Goal: Information Seeking & Learning: Check status

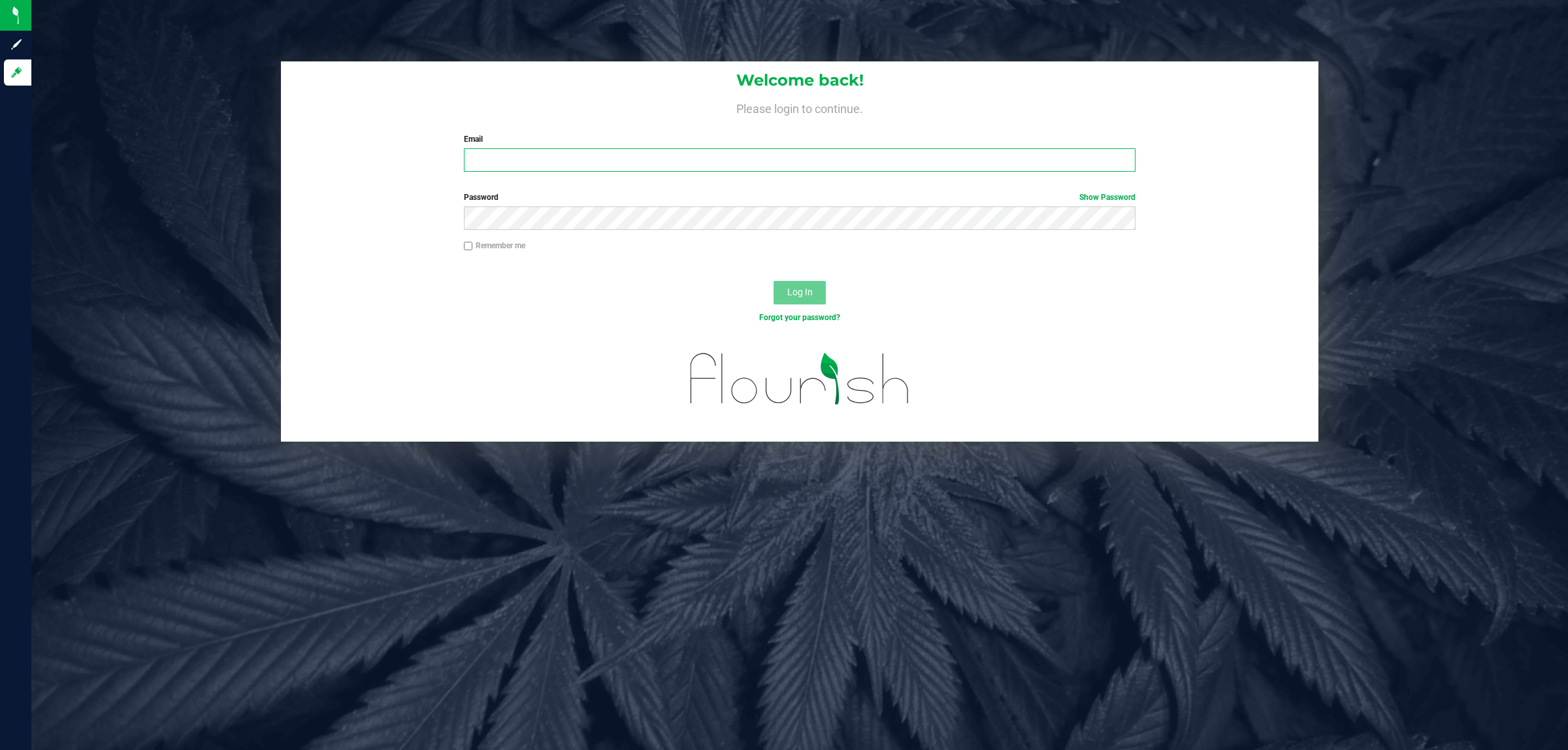
click at [537, 171] on input "Email" at bounding box center [800, 160] width 672 height 23
type input "rbarcomb@liveparallel.com"
click at [773, 281] on button "Log In" at bounding box center [799, 292] width 52 height 23
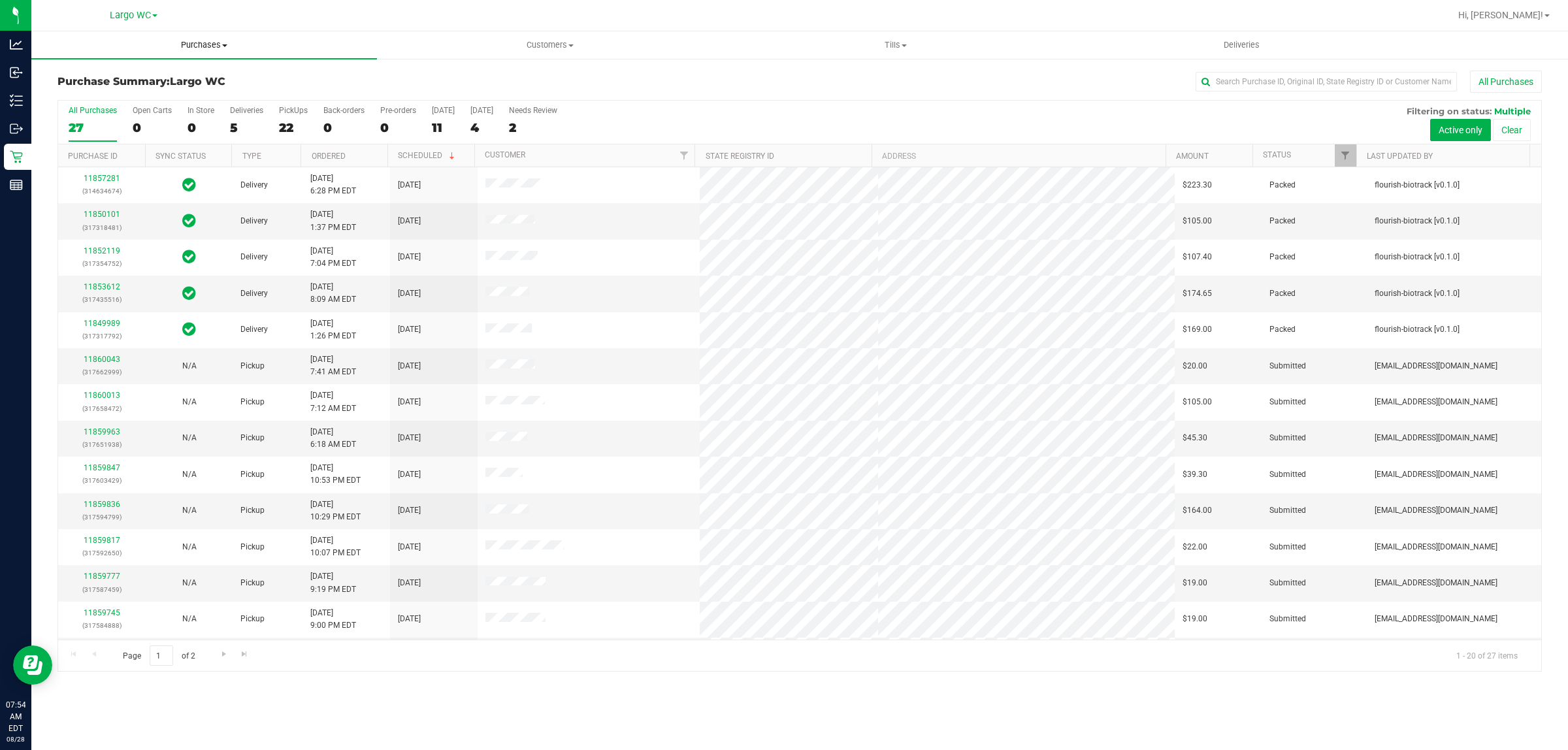
click at [187, 53] on uib-tab-heading "Purchases Summary of purchases Fulfillment All purchases" at bounding box center [204, 45] width 345 height 27
click at [115, 92] on li "Fulfillment" at bounding box center [204, 95] width 345 height 16
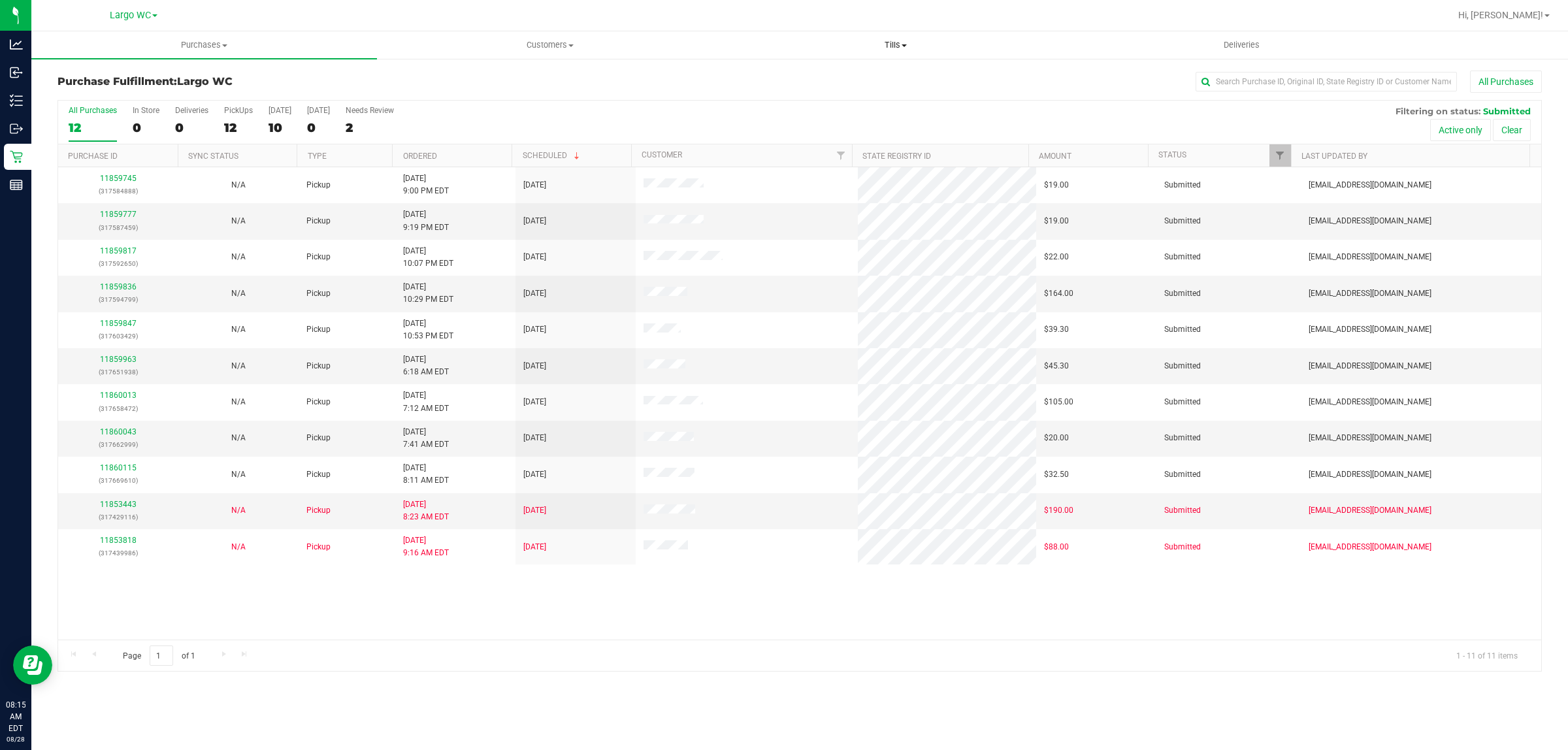
click at [889, 49] on span "Tills" at bounding box center [895, 45] width 345 height 12
click at [834, 78] on li "Manage tills" at bounding box center [895, 79] width 345 height 16
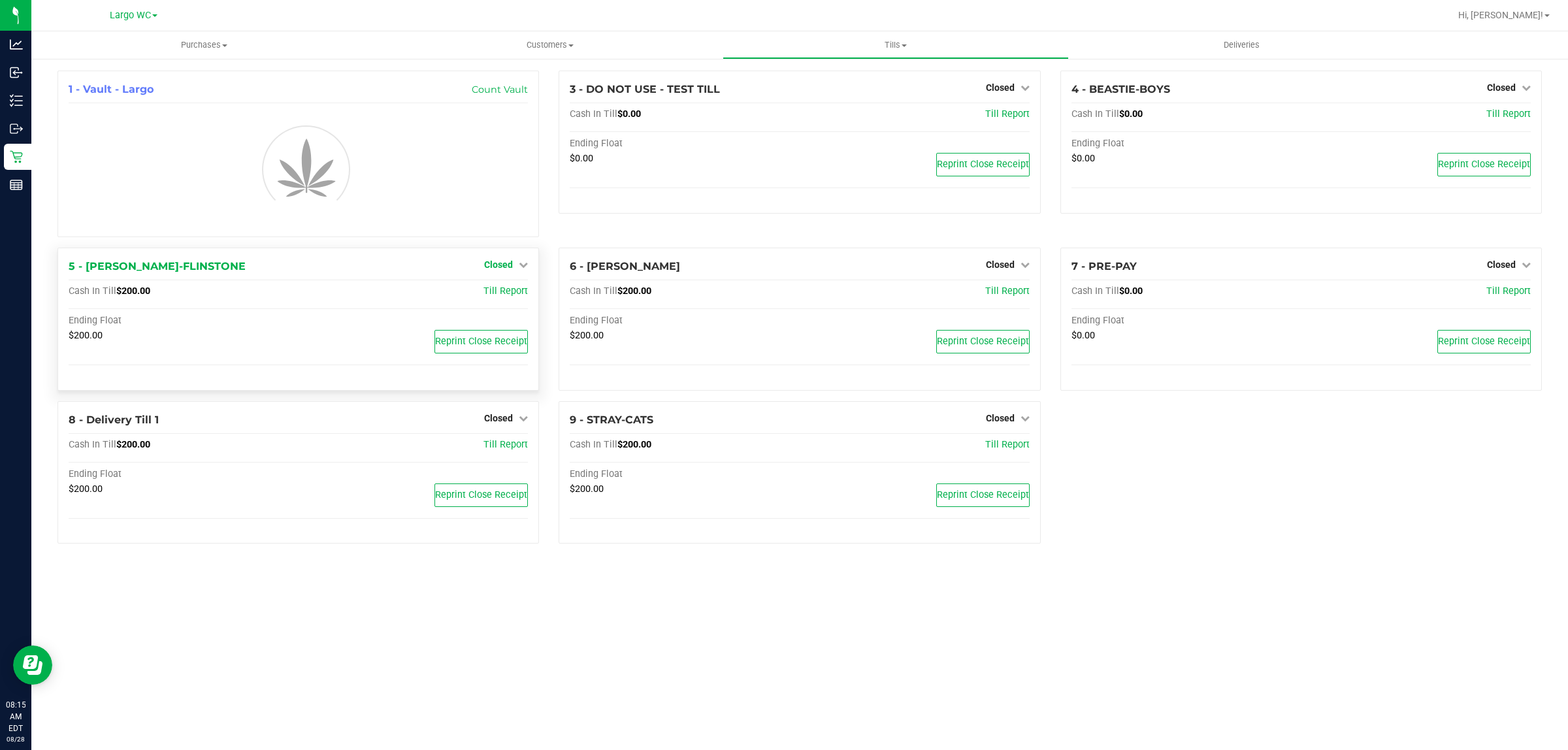
click at [513, 268] on link "Closed" at bounding box center [506, 264] width 44 height 11
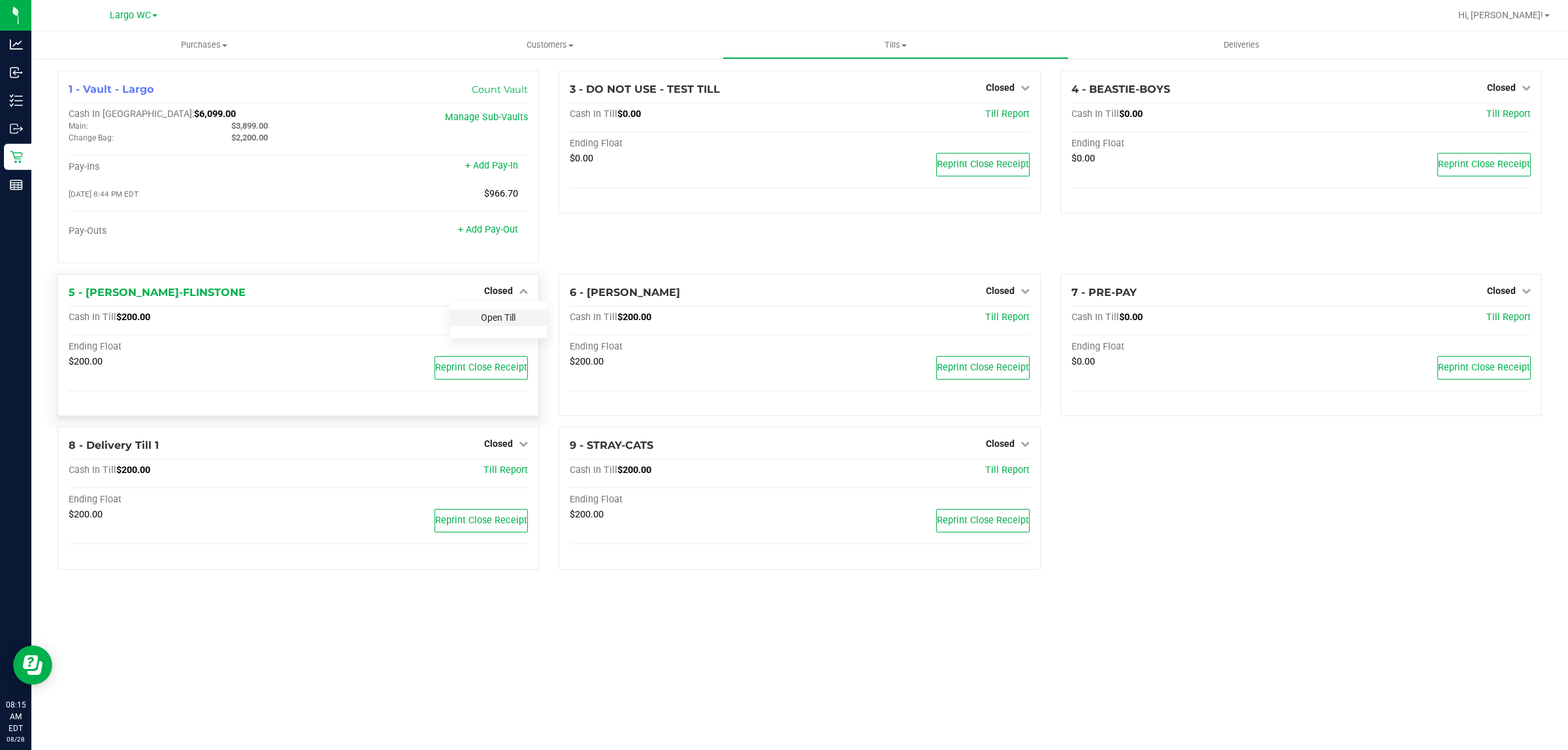
click at [501, 323] on link "Open Till" at bounding box center [498, 317] width 35 height 11
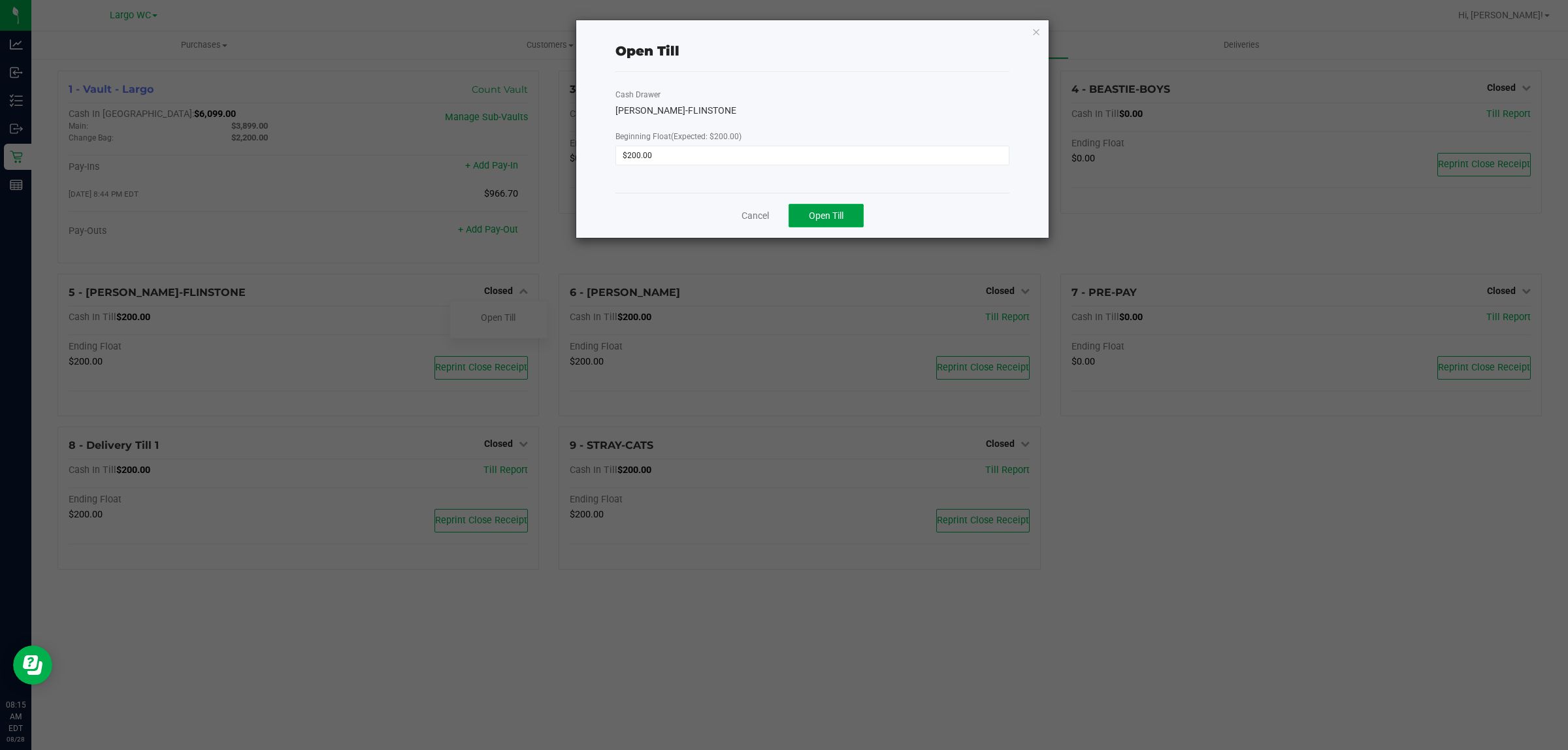
click at [802, 219] on button "Open Till" at bounding box center [826, 215] width 75 height 23
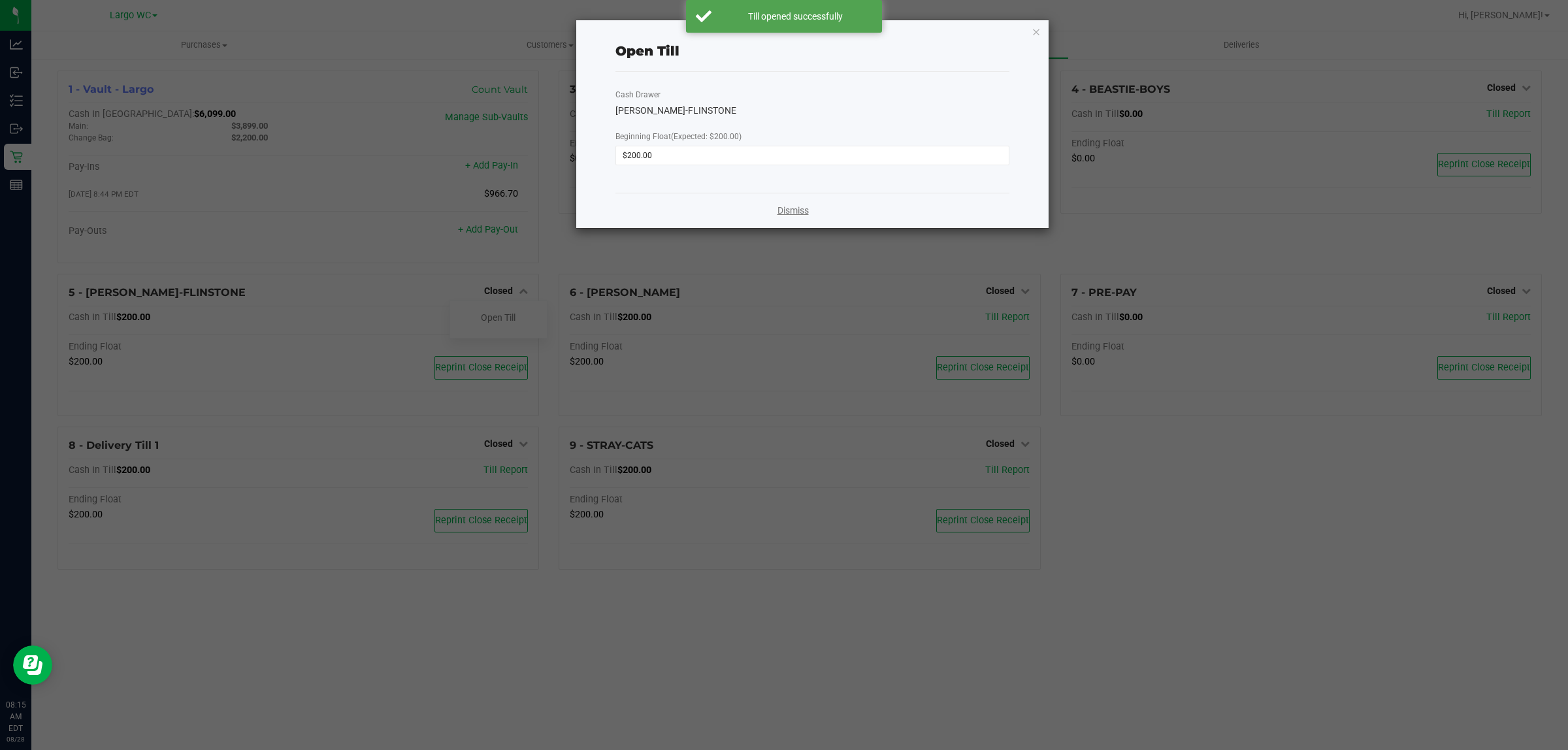
click at [782, 210] on link "Dismiss" at bounding box center [793, 210] width 32 height 14
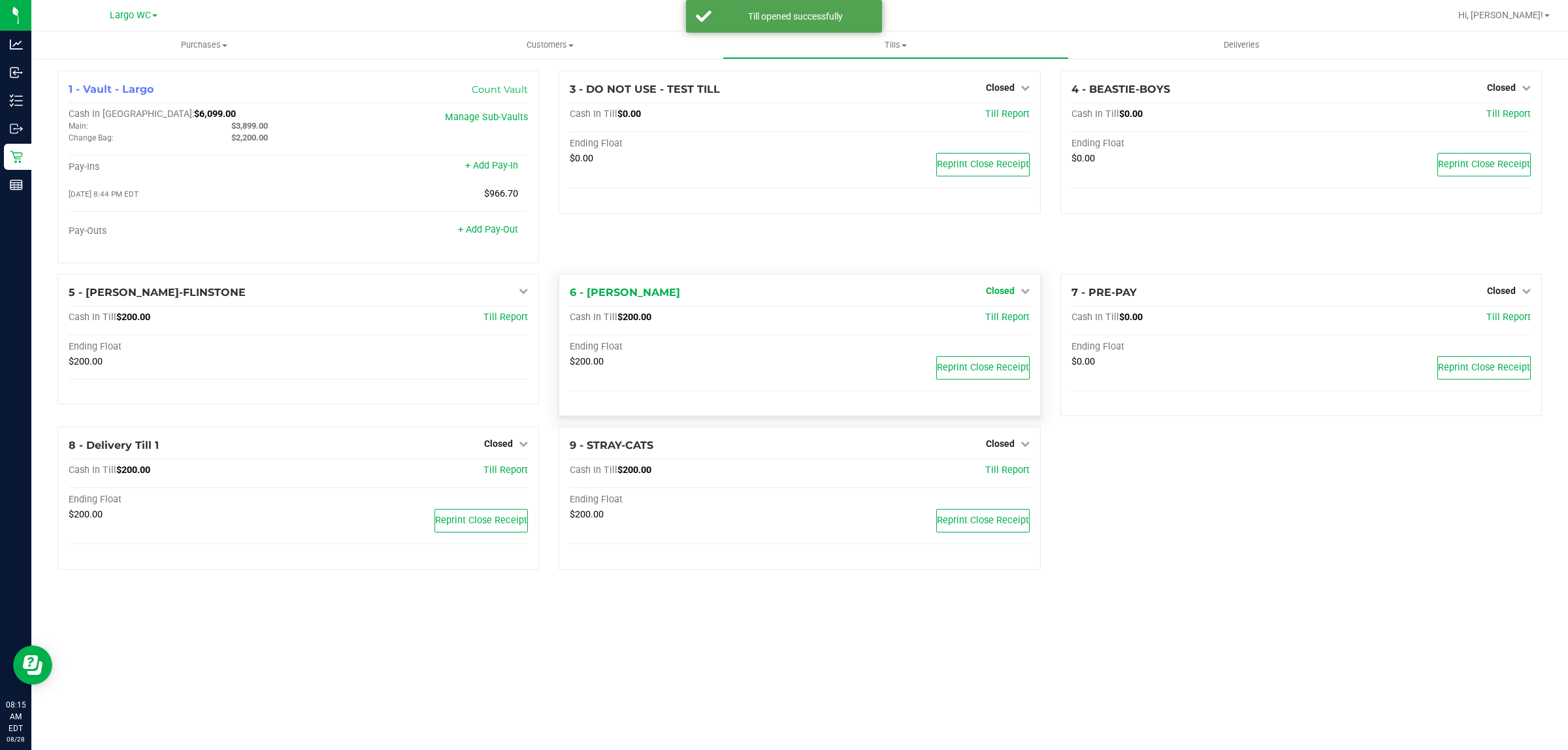
click at [993, 296] on span "Closed" at bounding box center [1000, 291] width 29 height 11
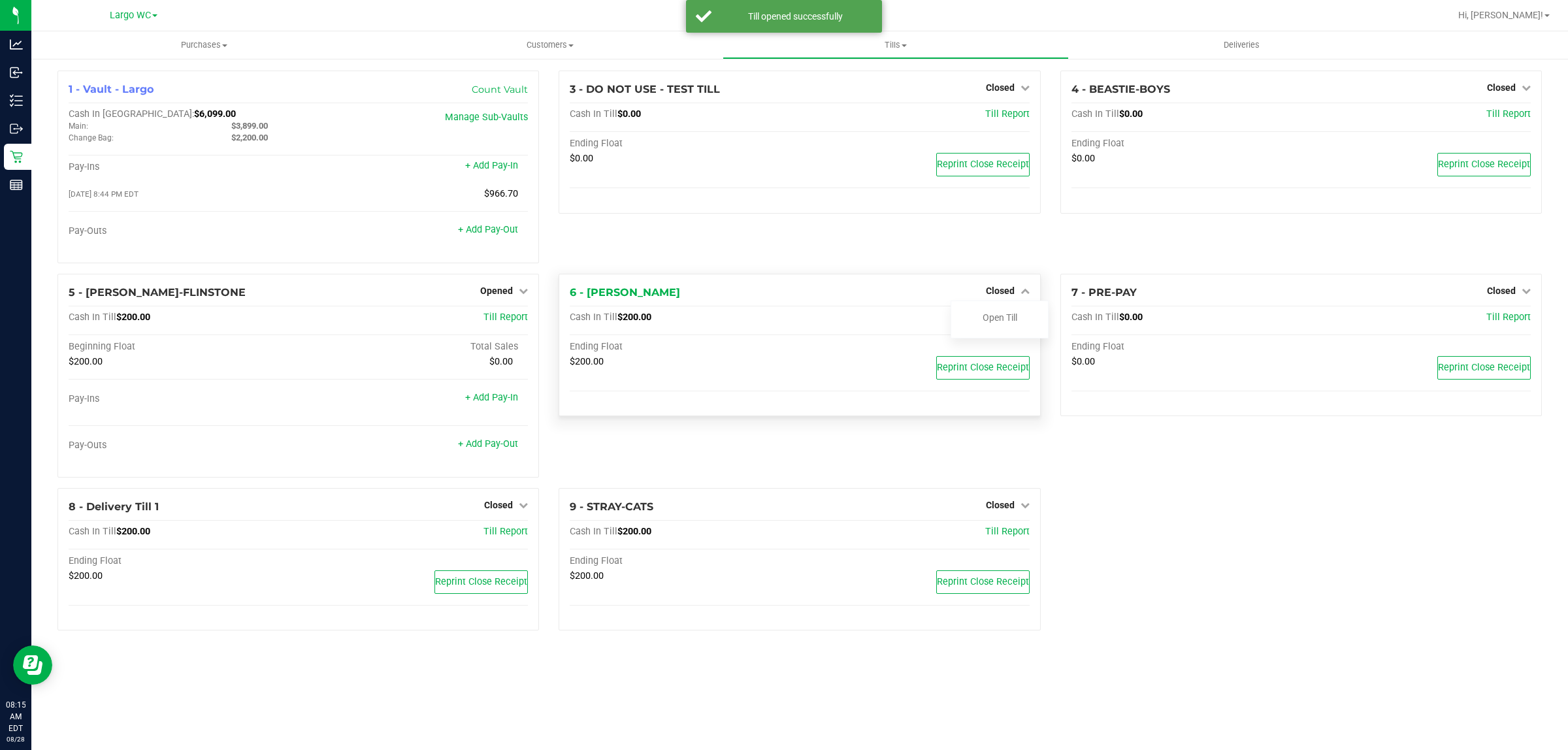
click at [987, 329] on div at bounding box center [999, 328] width 96 height 3
click at [997, 318] on link "Open Till" at bounding box center [1000, 317] width 35 height 11
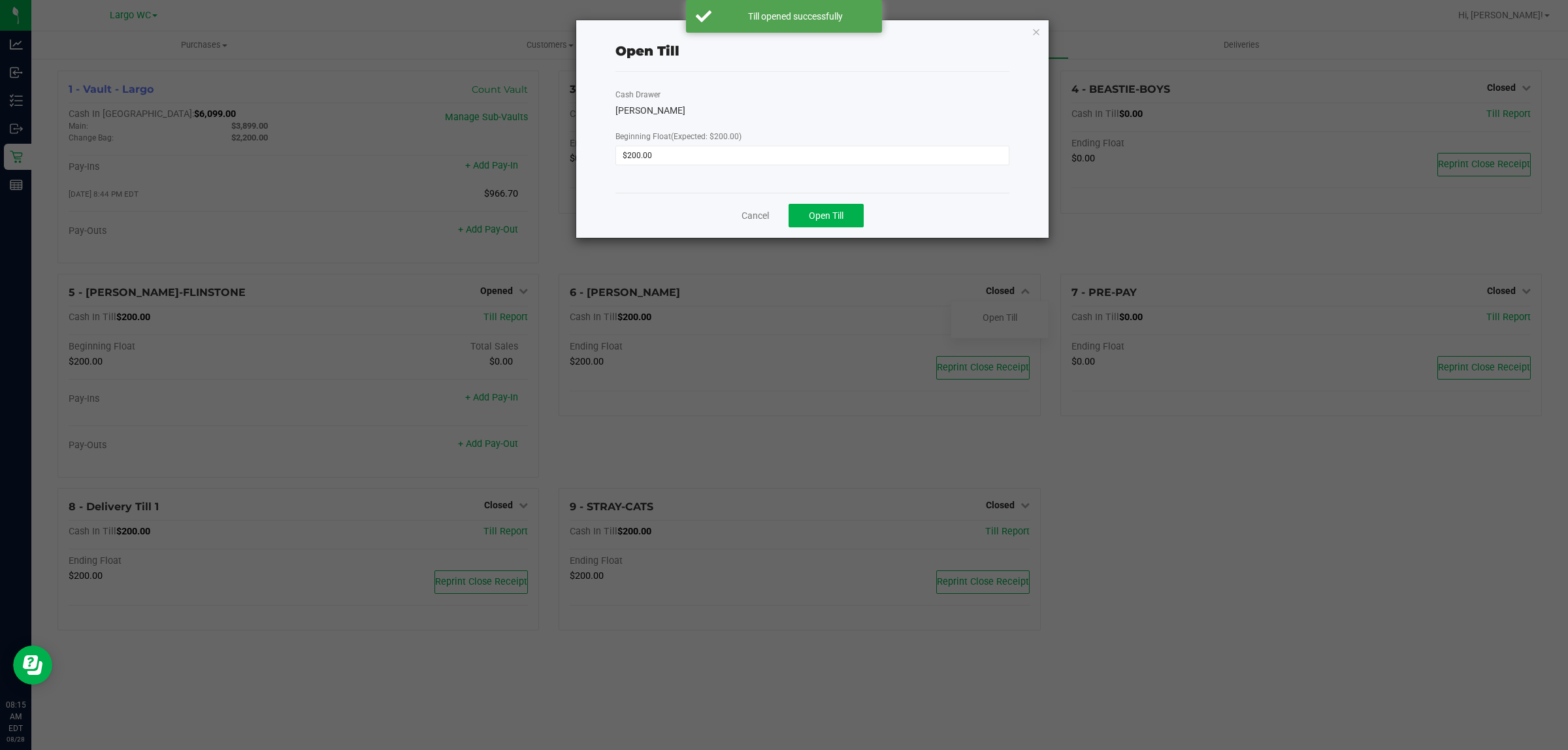
click at [845, 236] on div "Cancel Open Till" at bounding box center [812, 215] width 394 height 45
click at [840, 235] on div "Cancel Open Till" at bounding box center [812, 215] width 394 height 45
click at [828, 224] on button "Open Till" at bounding box center [826, 215] width 75 height 23
click at [792, 216] on link "Dismiss" at bounding box center [793, 210] width 32 height 14
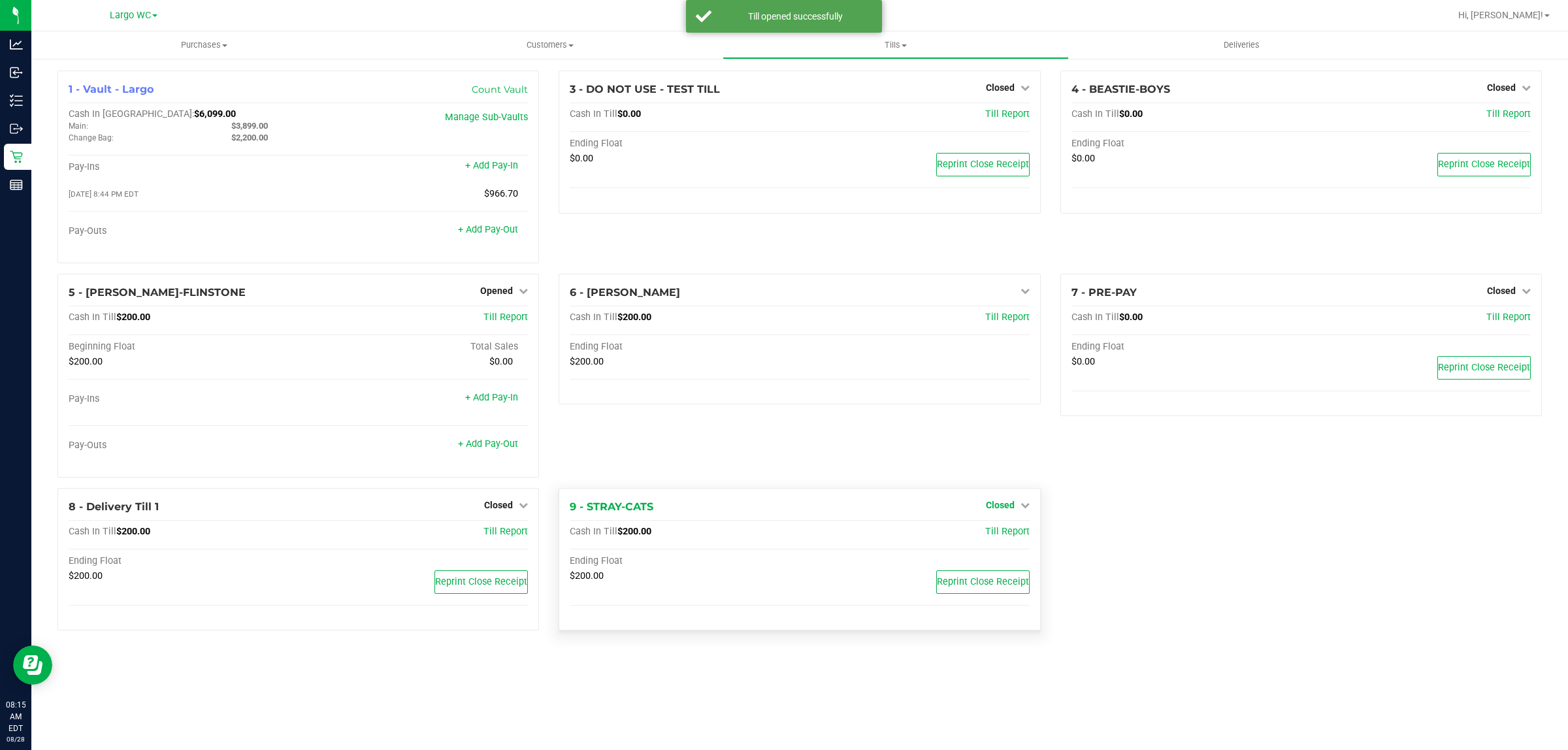
click at [1011, 510] on span "Closed" at bounding box center [1000, 505] width 29 height 11
click at [1002, 541] on div "Open Till" at bounding box center [999, 532] width 96 height 17
click at [1002, 532] on link "Open Till" at bounding box center [1000, 532] width 35 height 11
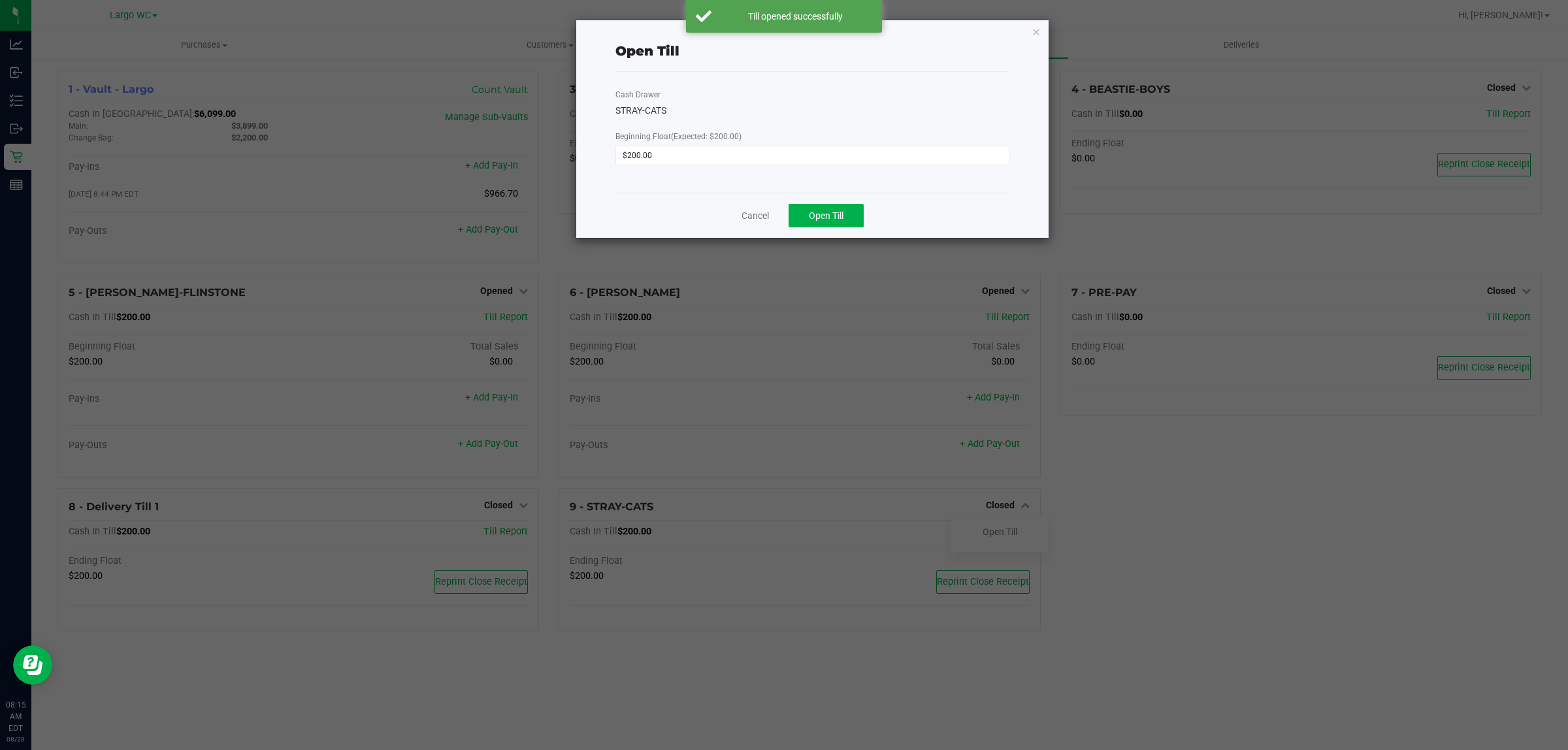
click at [841, 230] on div "Cancel Open Till" at bounding box center [812, 215] width 394 height 45
click at [837, 221] on span "Open Till" at bounding box center [826, 215] width 35 height 11
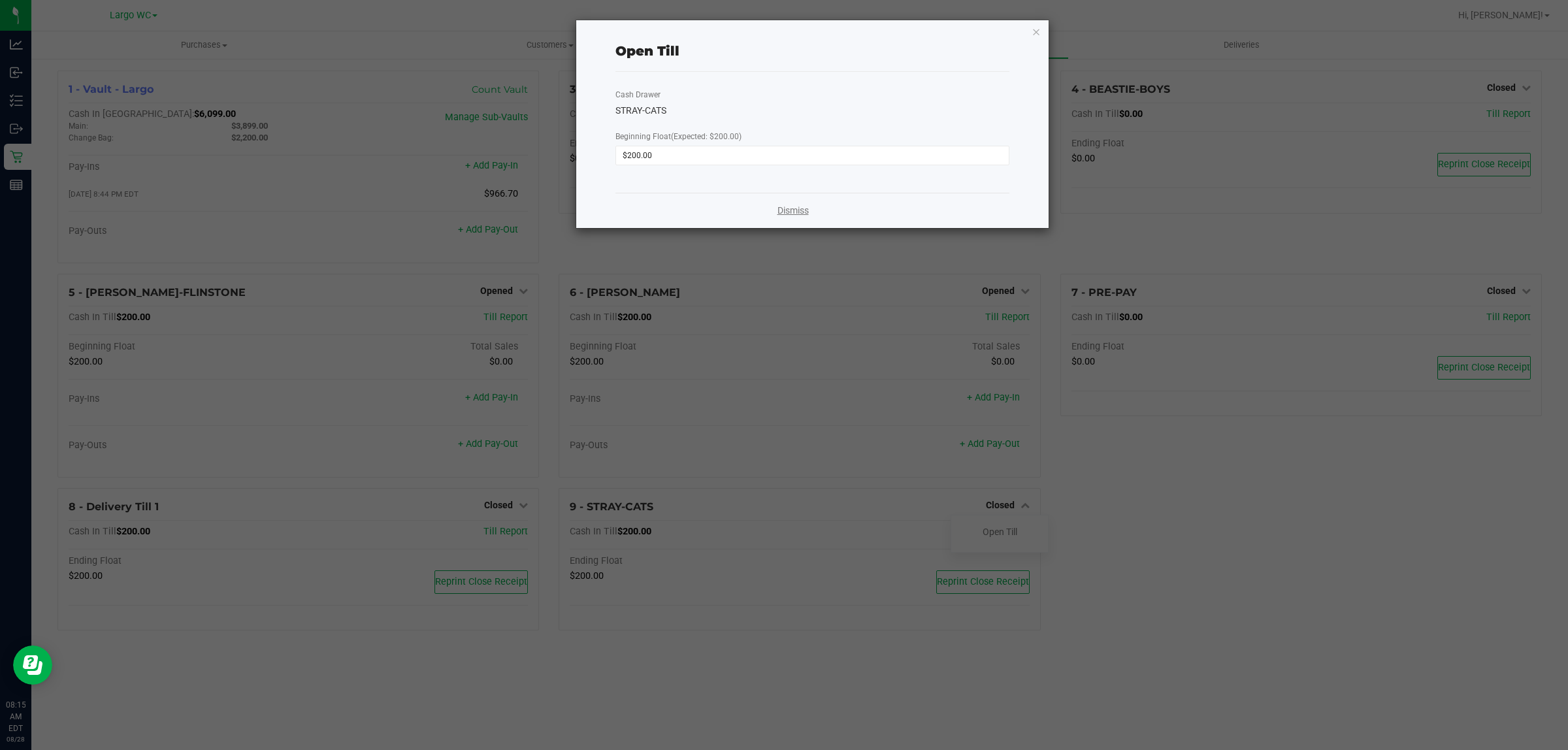
click at [787, 217] on link "Dismiss" at bounding box center [793, 210] width 32 height 14
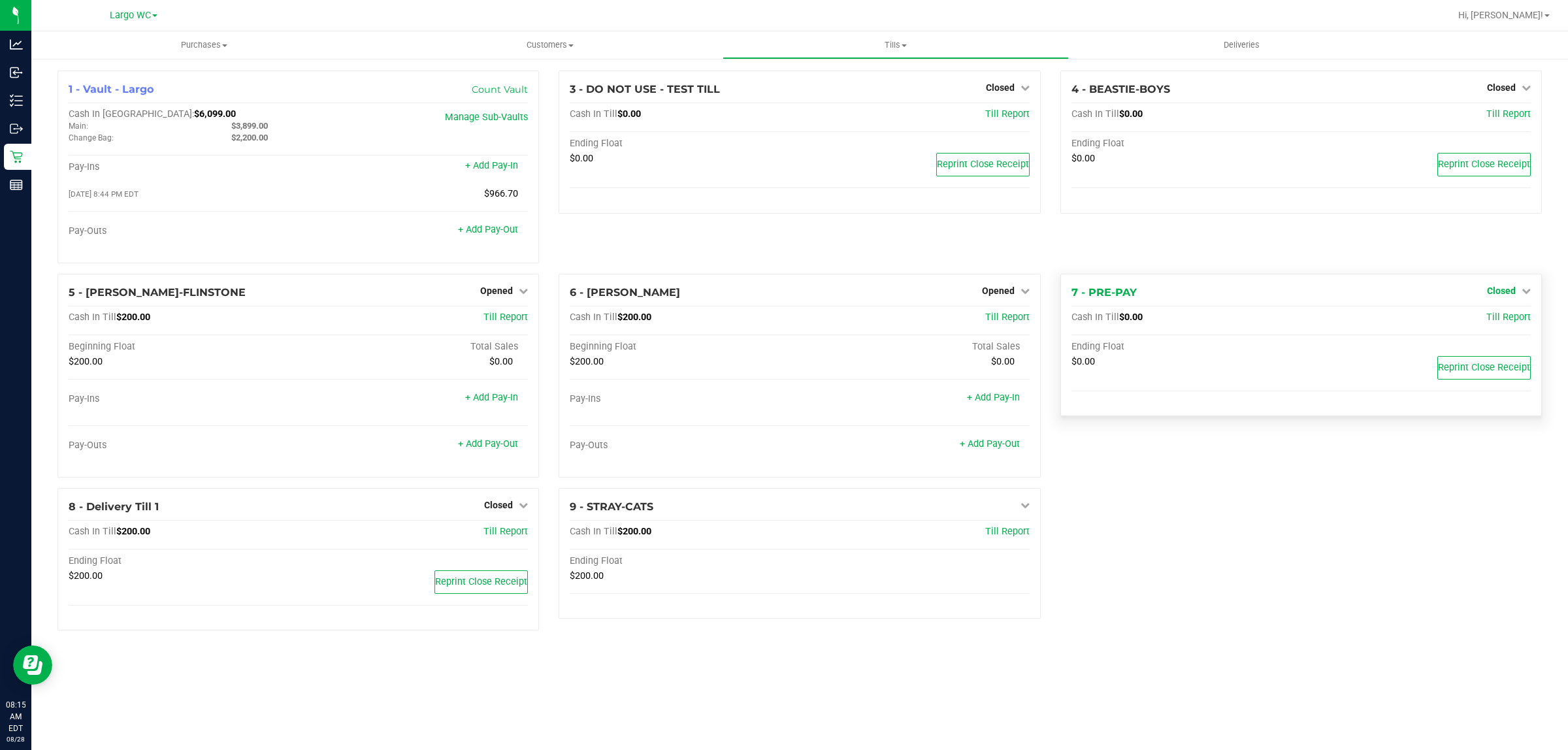
click at [1497, 289] on span "Closed" at bounding box center [1501, 291] width 29 height 11
click at [1492, 320] on link "Open Till" at bounding box center [1501, 317] width 35 height 11
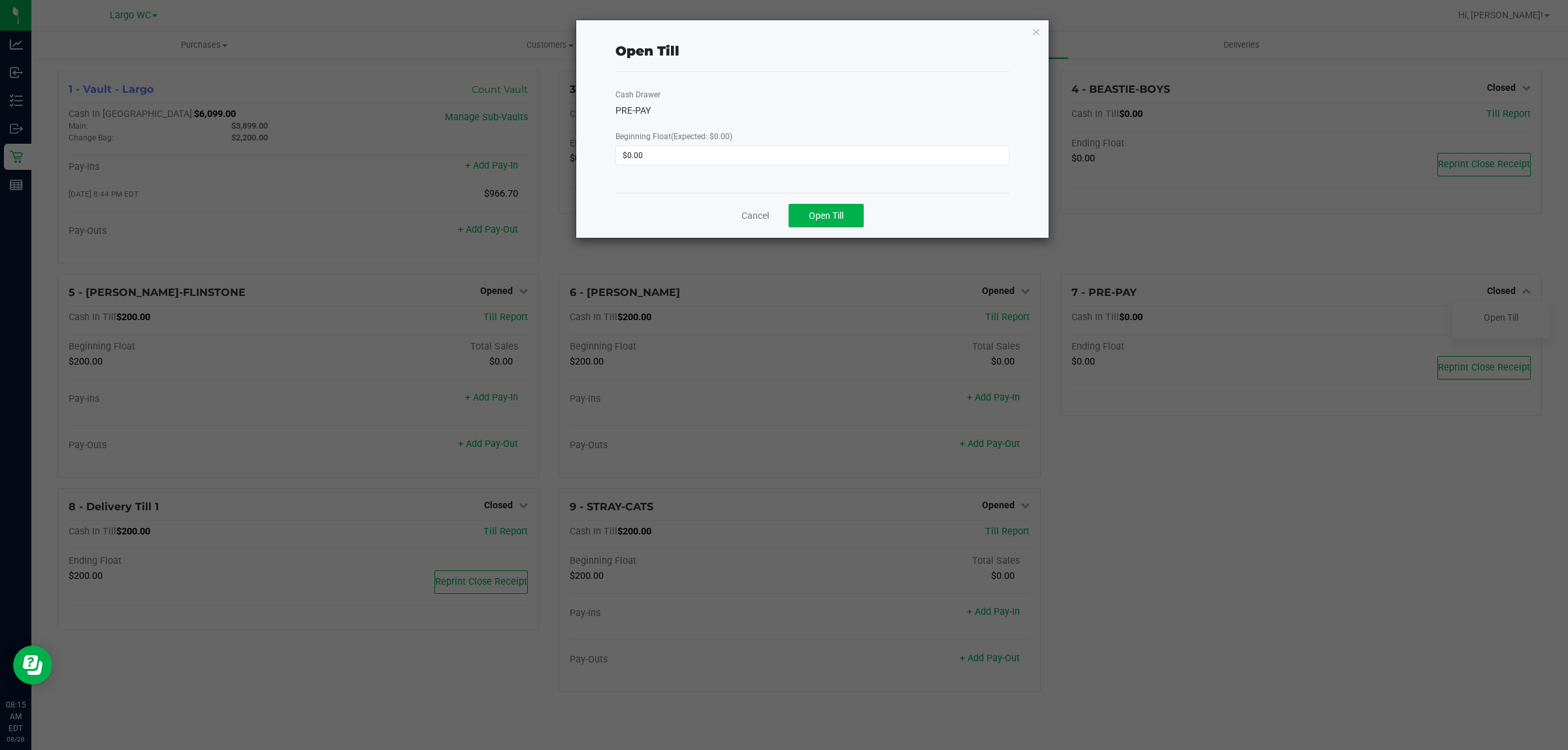
click at [804, 201] on div "Cancel Open Till" at bounding box center [812, 215] width 394 height 45
click at [809, 210] on span "Open Till" at bounding box center [826, 215] width 35 height 11
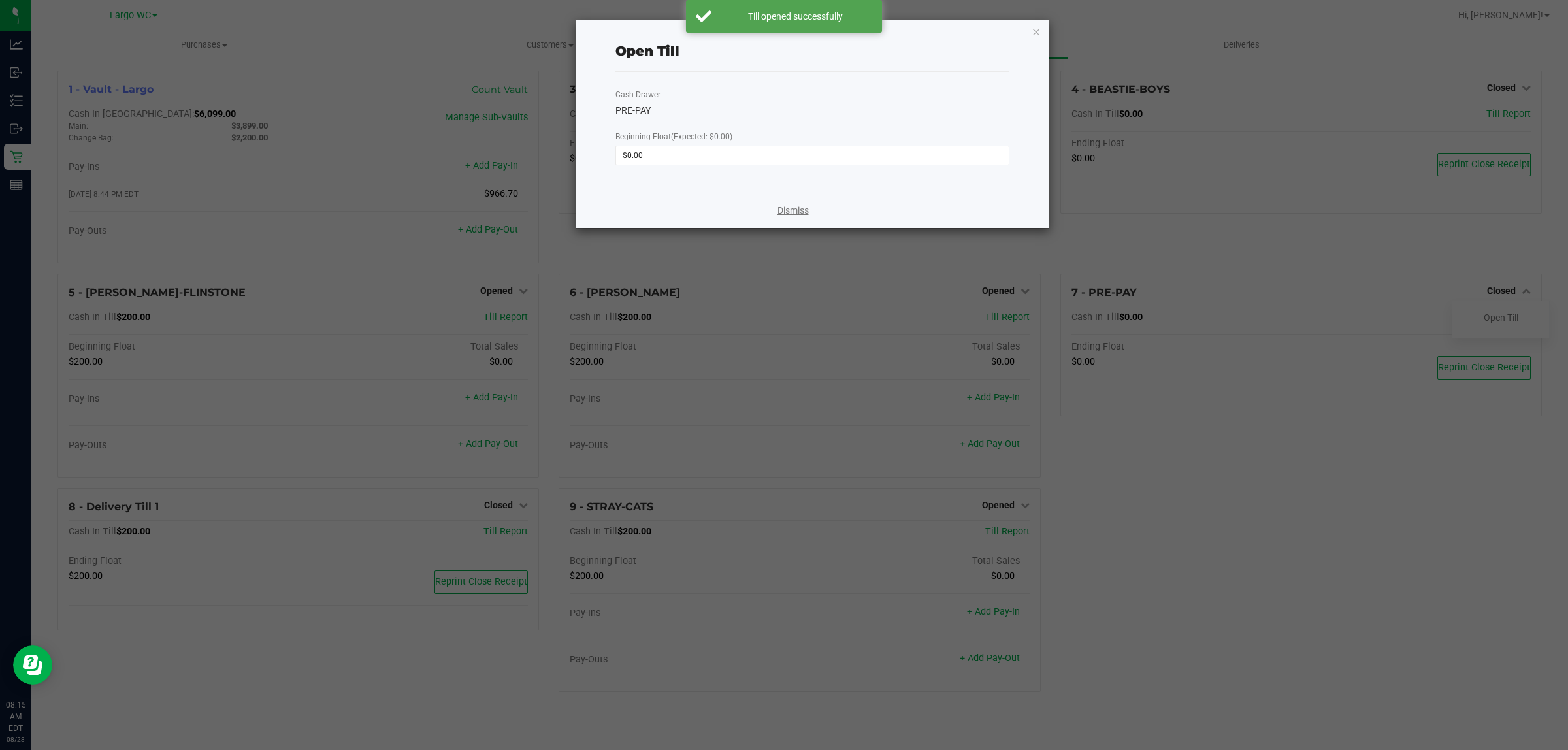
click at [797, 213] on link "Dismiss" at bounding box center [793, 210] width 32 height 14
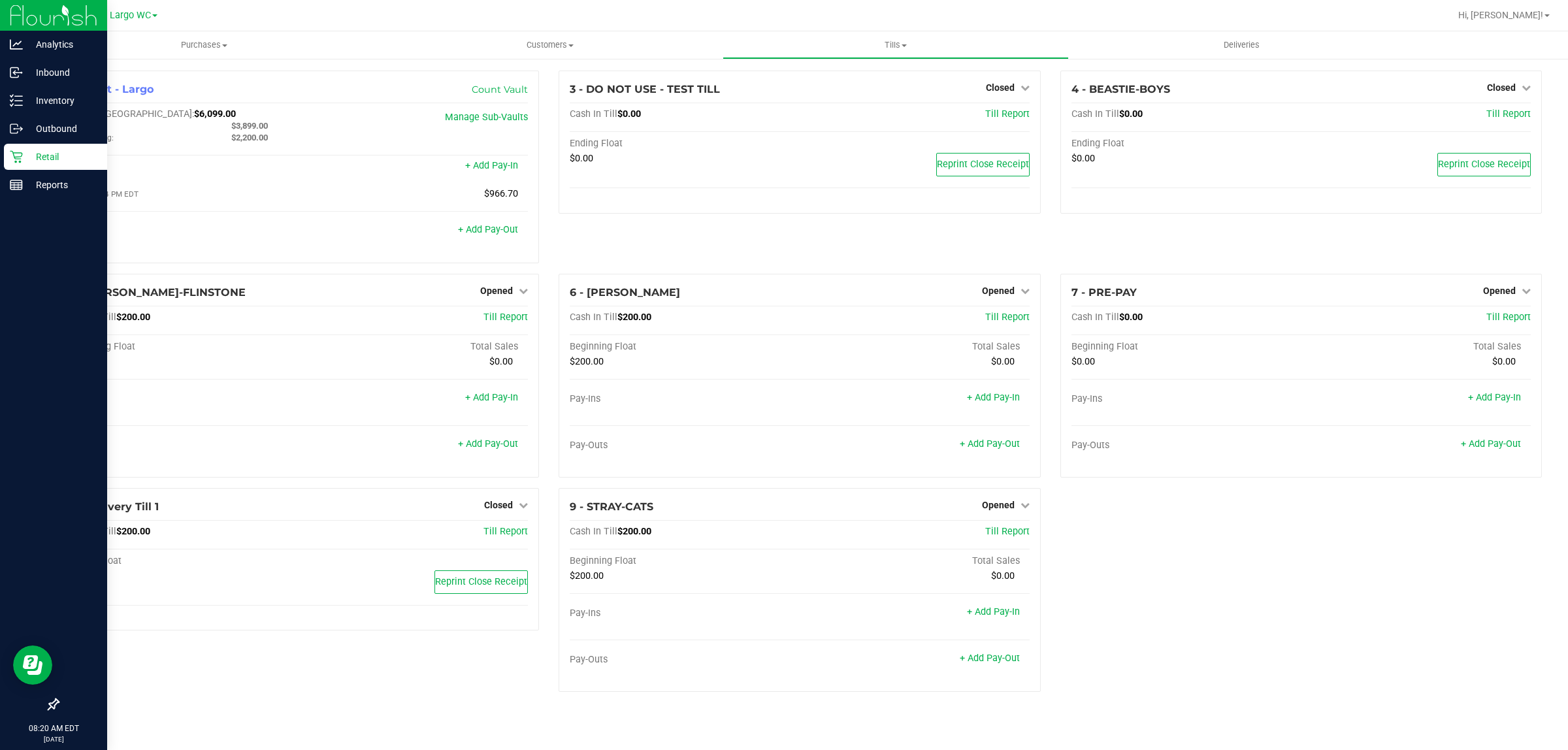
click at [7, 150] on div "Retail" at bounding box center [56, 156] width 103 height 26
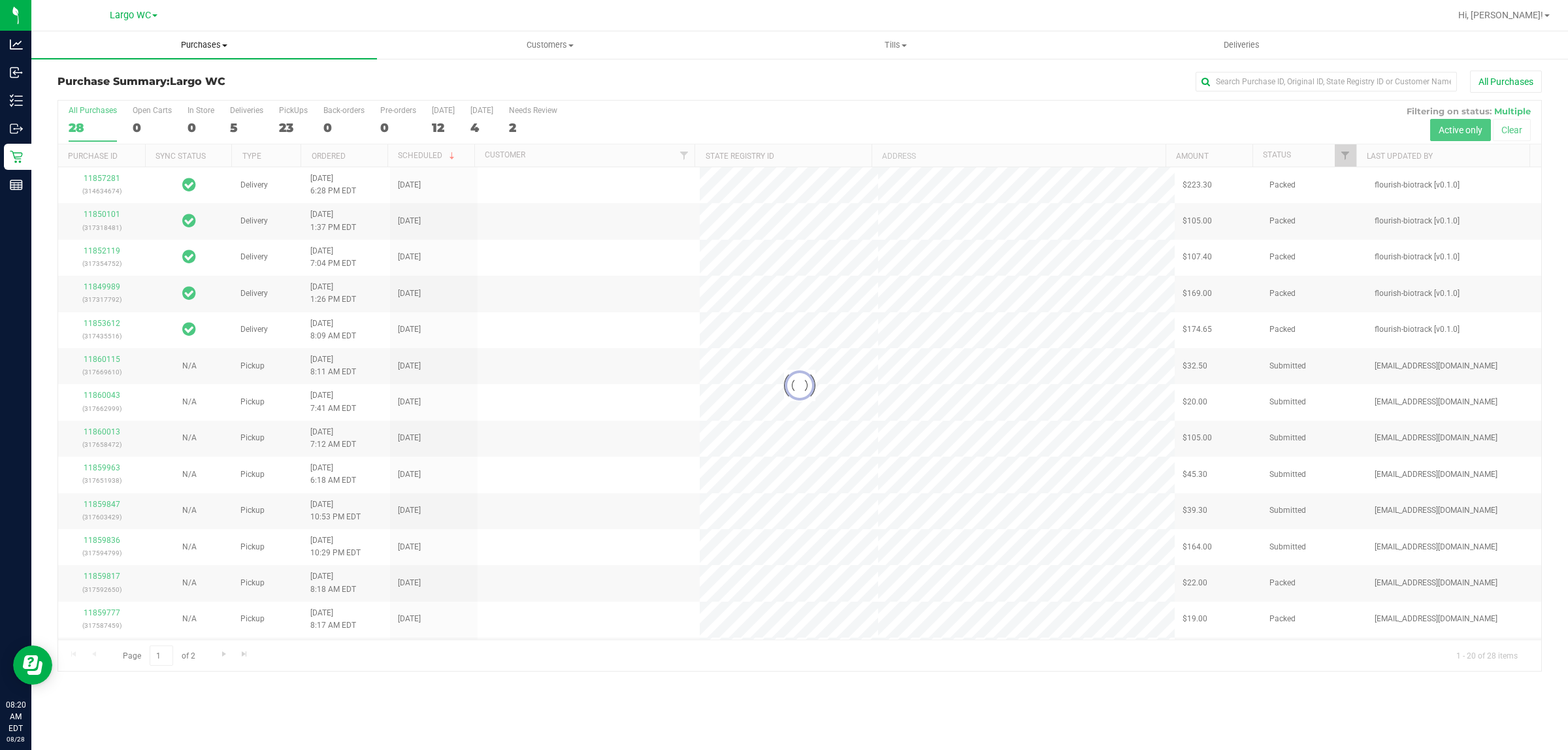
click at [208, 43] on span "Purchases" at bounding box center [204, 45] width 345 height 12
click at [91, 96] on span "Fulfillment" at bounding box center [72, 94] width 81 height 11
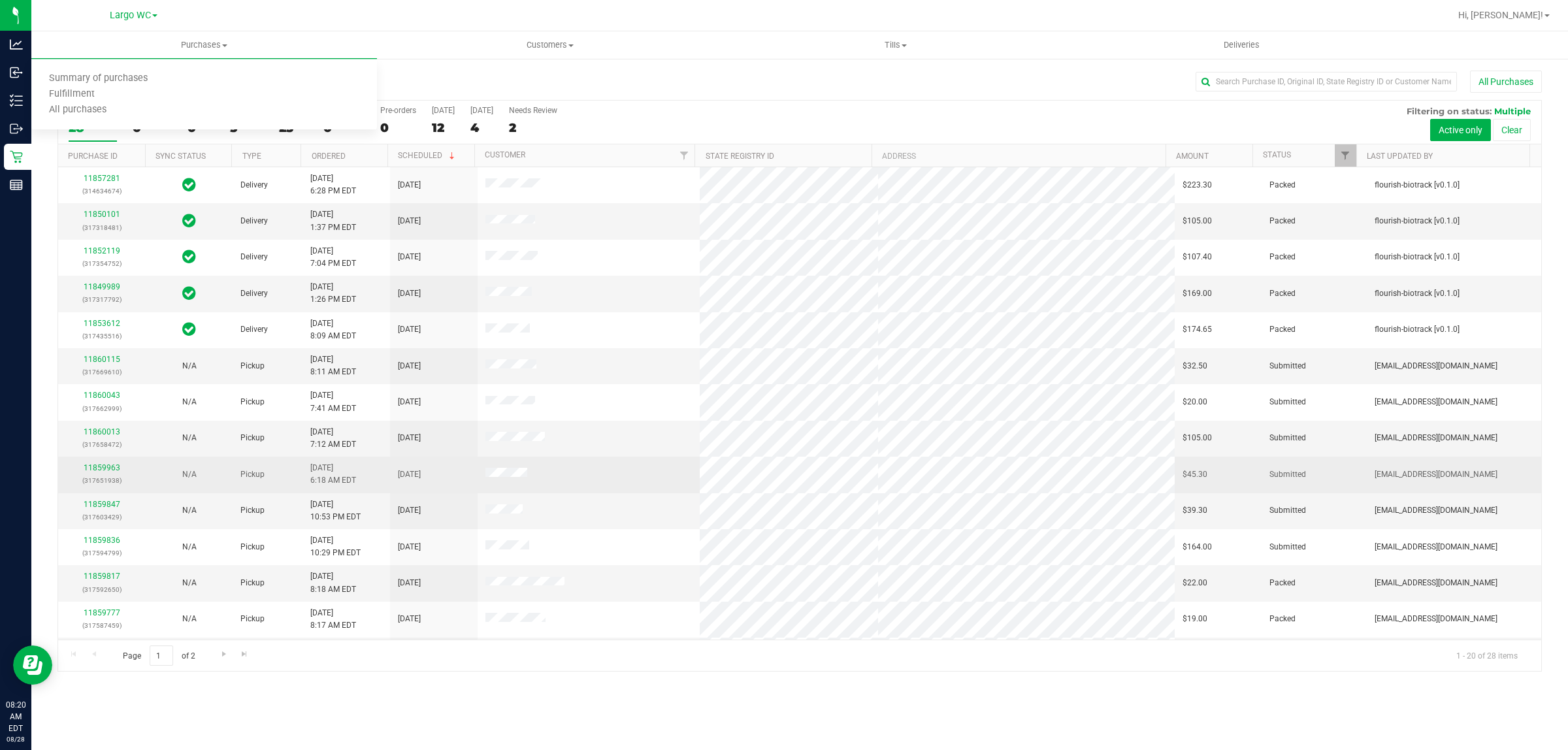
click at [665, 463] on td at bounding box center [589, 474] width 223 height 36
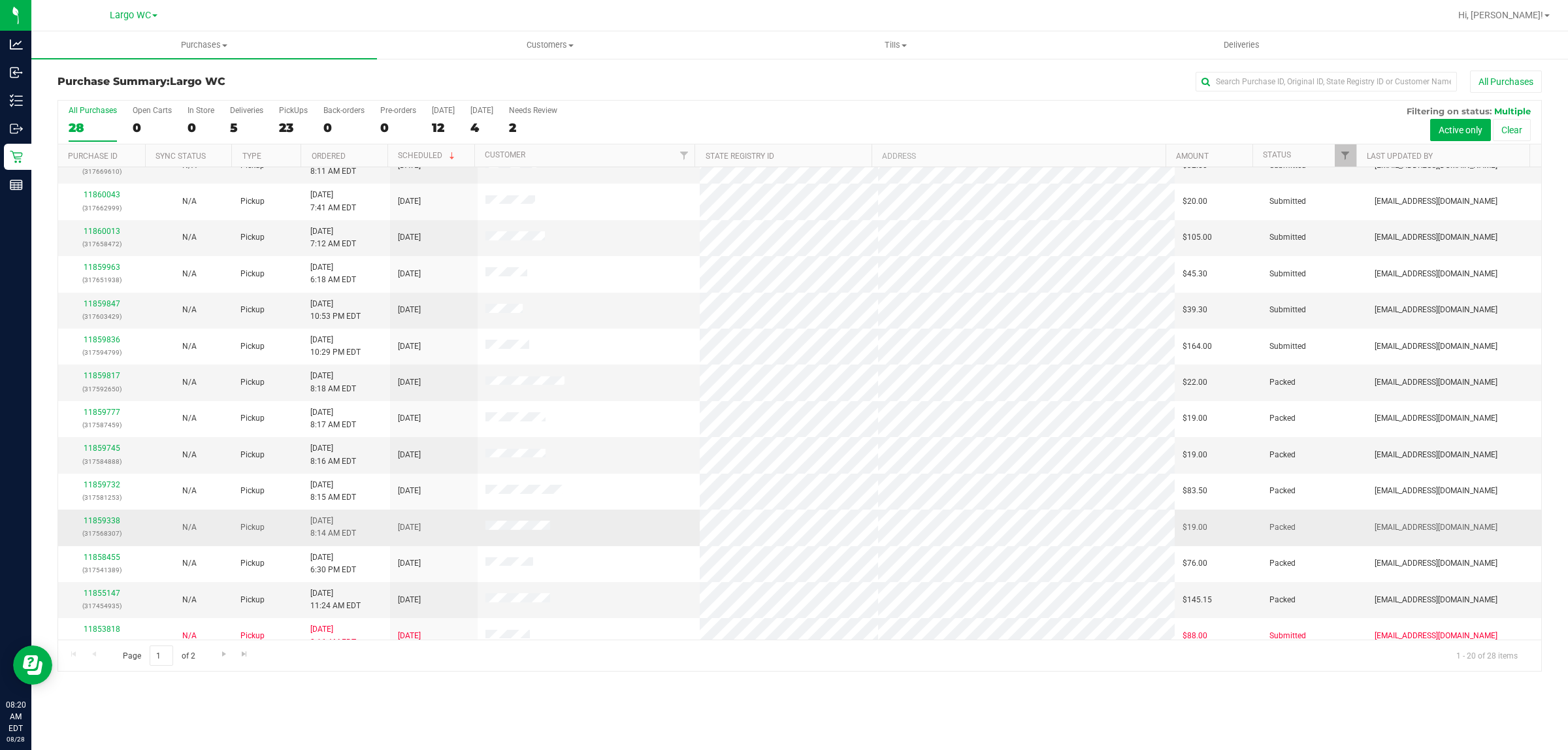
scroll to position [171, 0]
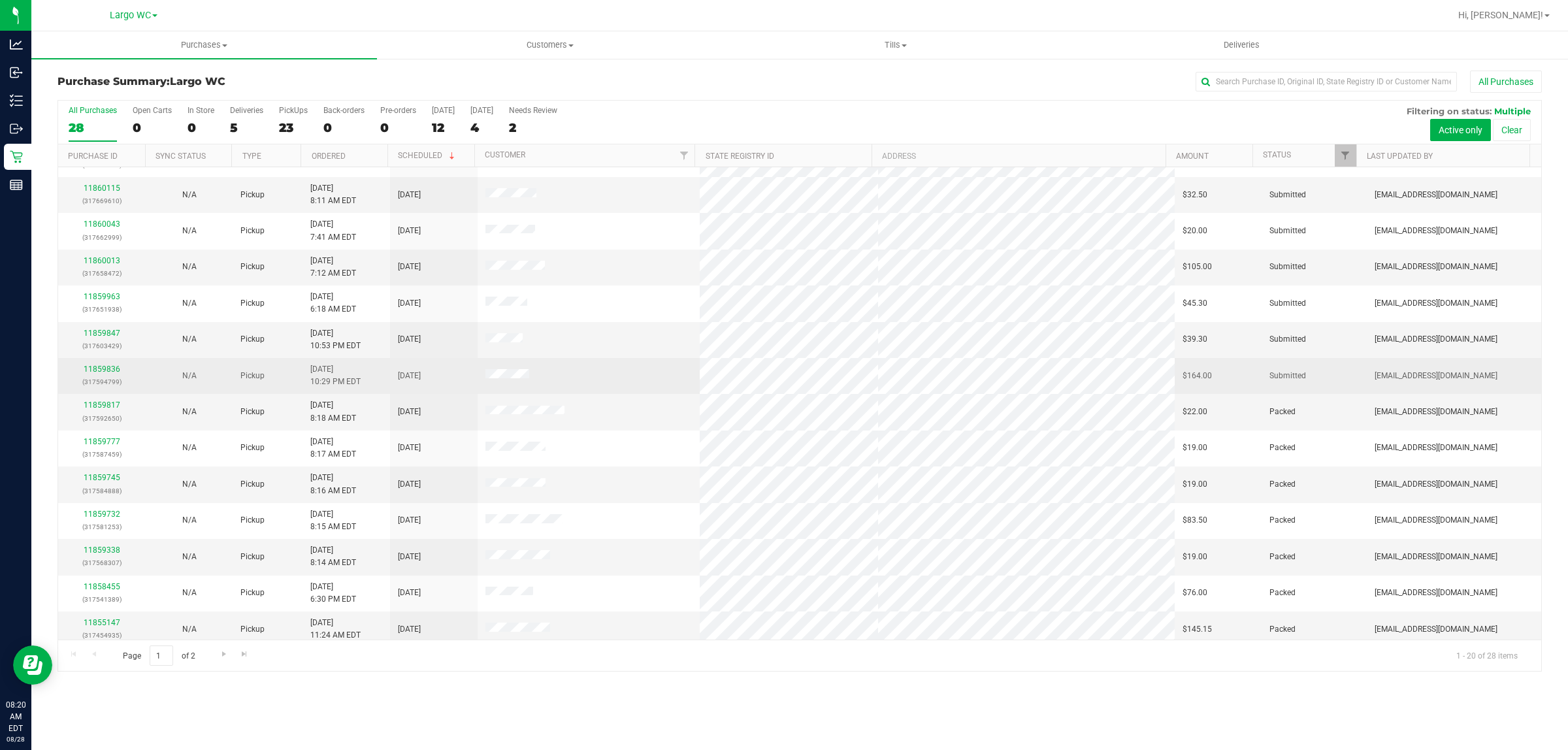
click at [91, 378] on p "(317594799)" at bounding box center [101, 381] width 72 height 12
click at [91, 369] on link "11859836" at bounding box center [102, 369] width 37 height 9
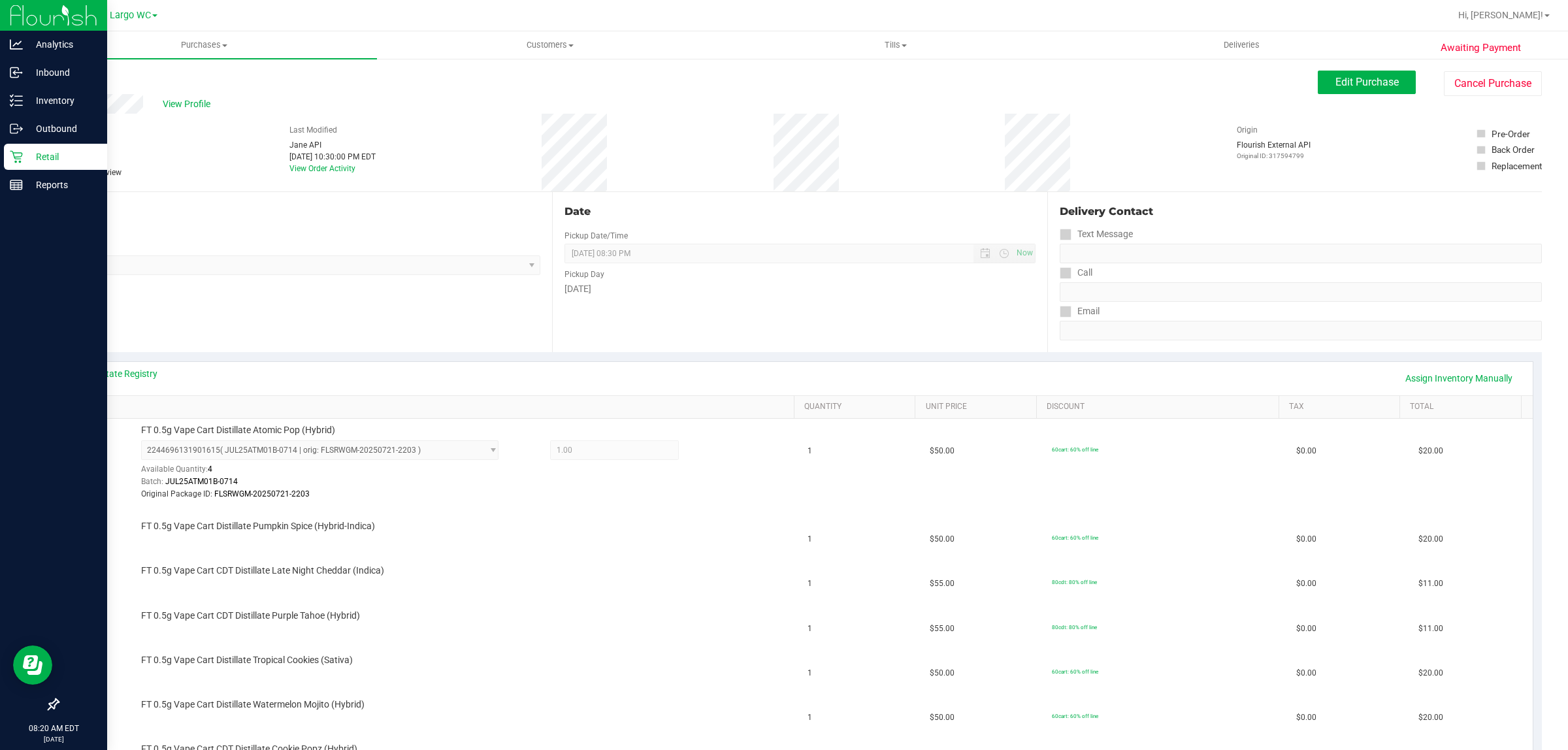
click at [23, 155] on p "Retail" at bounding box center [62, 156] width 78 height 16
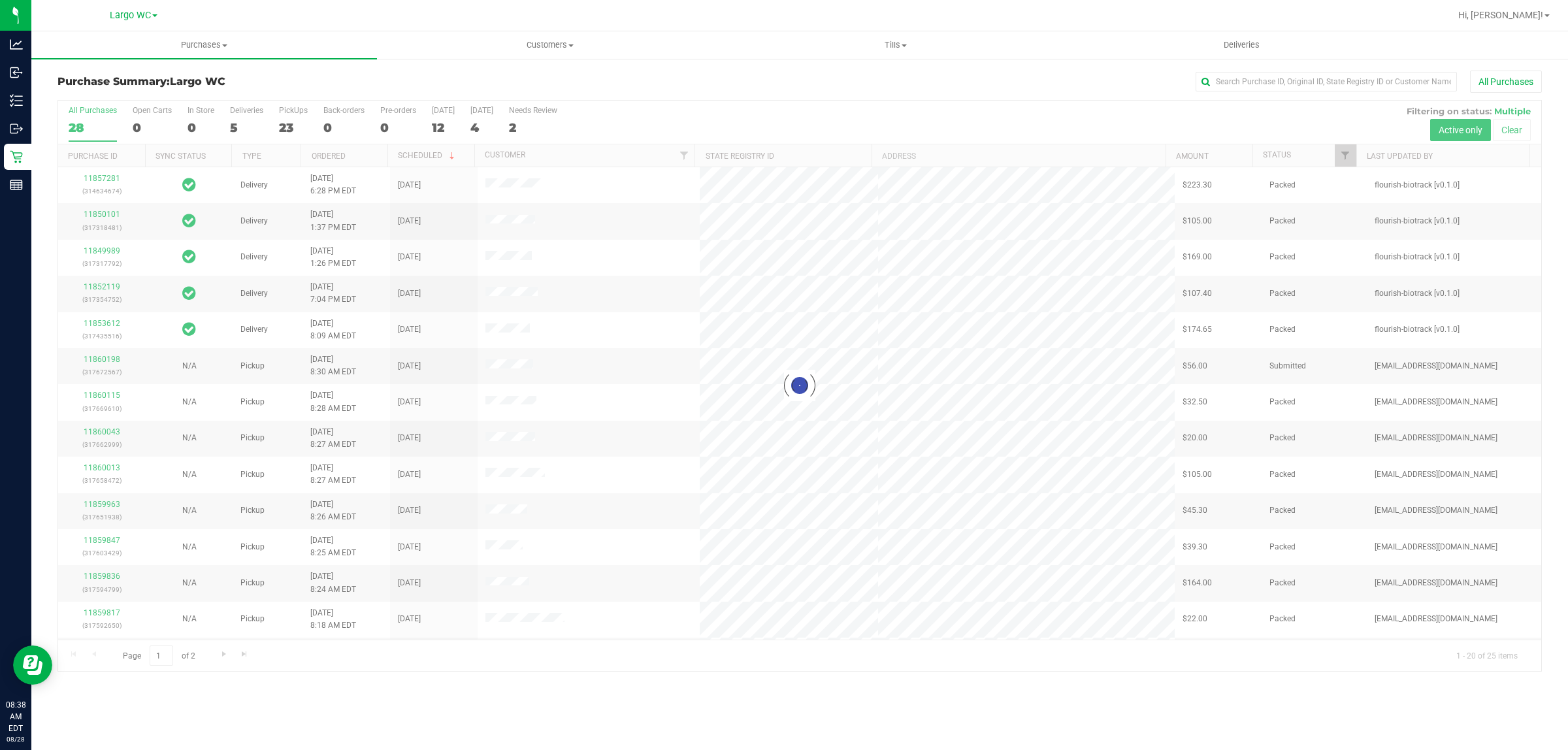
drag, startPoint x: 497, startPoint y: 369, endPoint x: 583, endPoint y: 361, distance: 86.4
click at [583, 361] on div at bounding box center [800, 385] width 1483 height 571
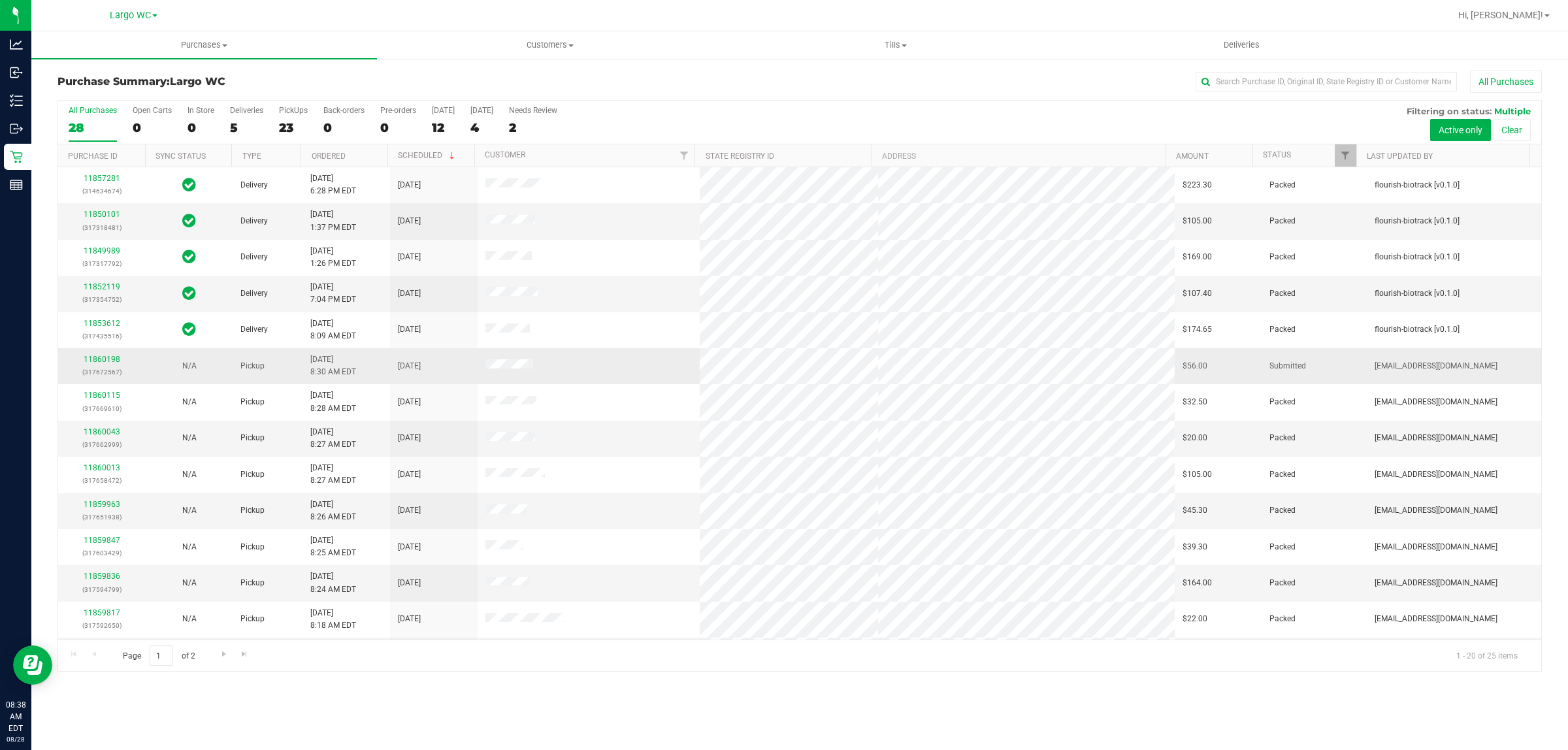
drag, startPoint x: 456, startPoint y: 364, endPoint x: 611, endPoint y: 361, distance: 155.0
click at [611, 361] on tr "11860198 (317672567) N/A Pickup 8/28/2025 8:30 AM EDT 8/28/2025 $56.00 Submitte…" at bounding box center [800, 365] width 1483 height 36
click at [611, 361] on td at bounding box center [589, 365] width 223 height 36
click at [101, 364] on link "11860198" at bounding box center [102, 359] width 37 height 9
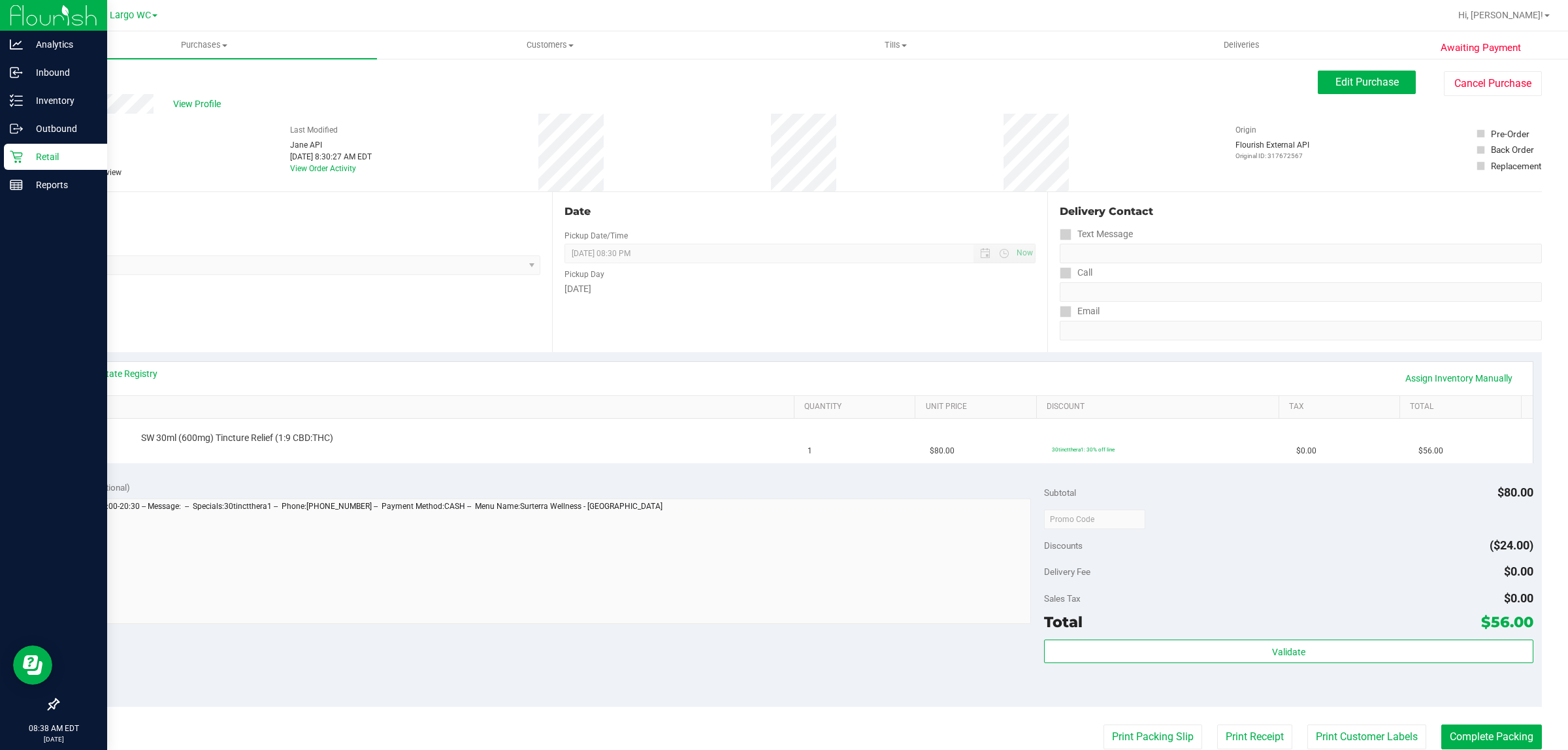
click at [33, 152] on p "Retail" at bounding box center [62, 156] width 78 height 16
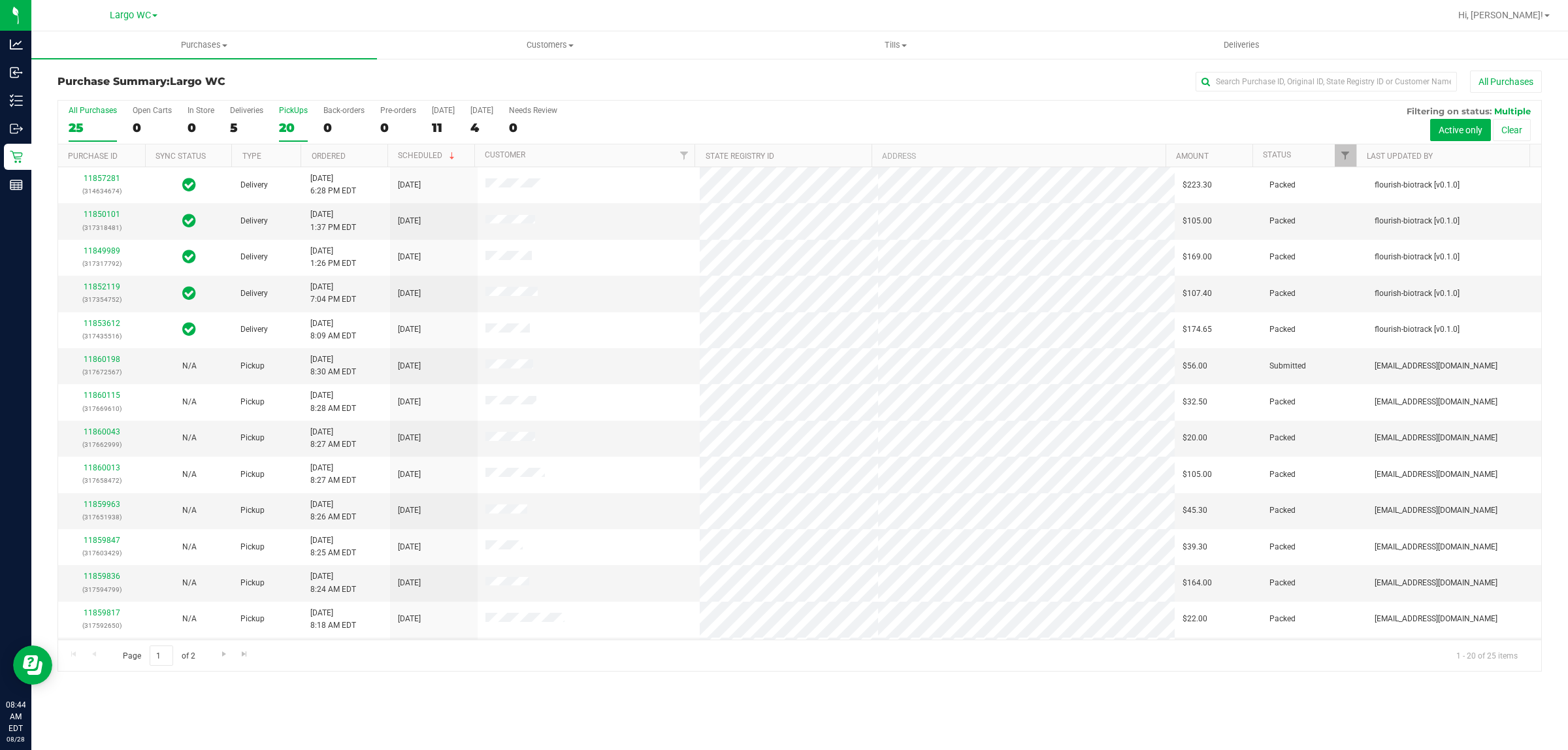
click at [301, 105] on div "PickUps" at bounding box center [293, 110] width 29 height 9
click at [0, 0] on input "PickUps 20" at bounding box center [0, 0] width 0 height 0
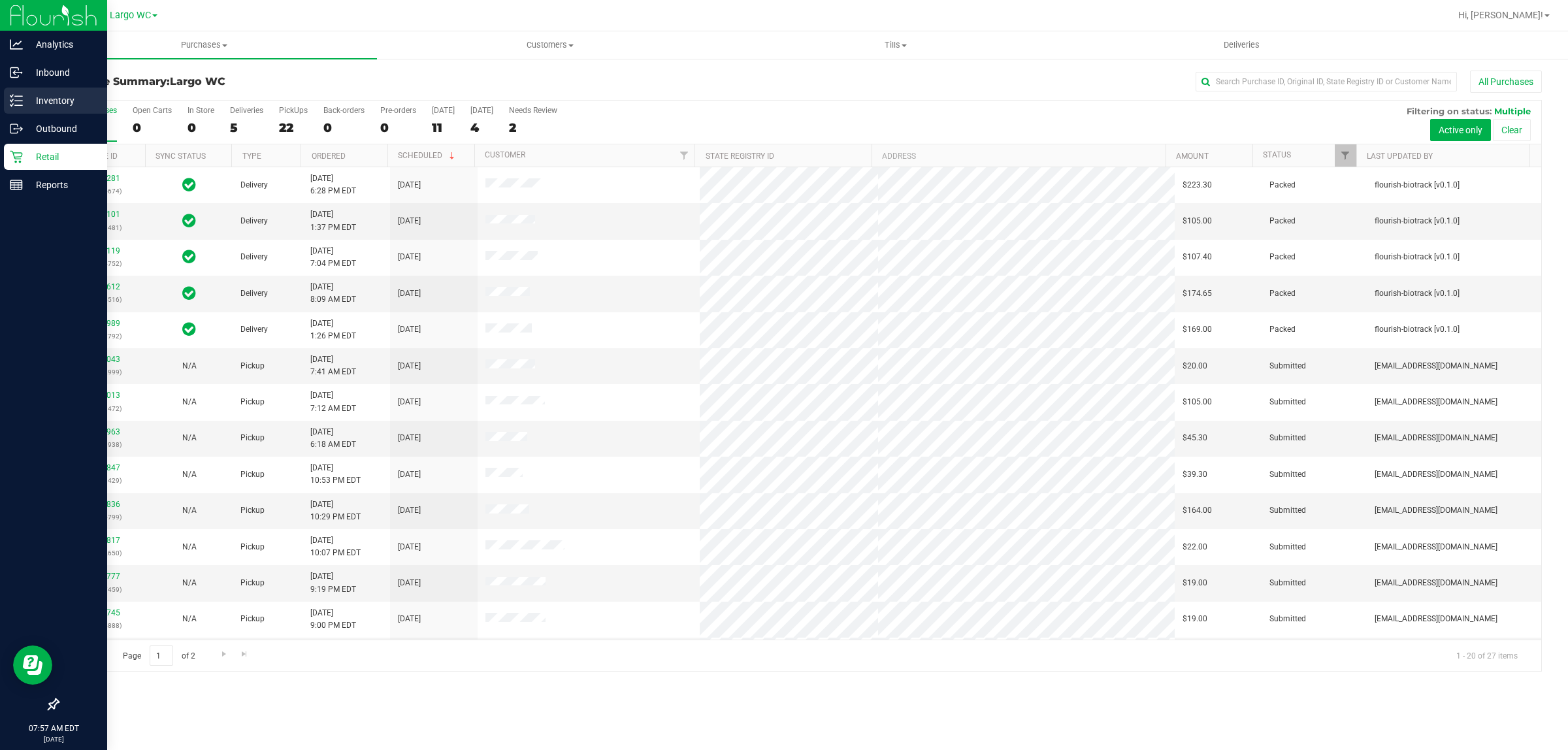
click at [15, 89] on div "Inventory" at bounding box center [56, 100] width 103 height 26
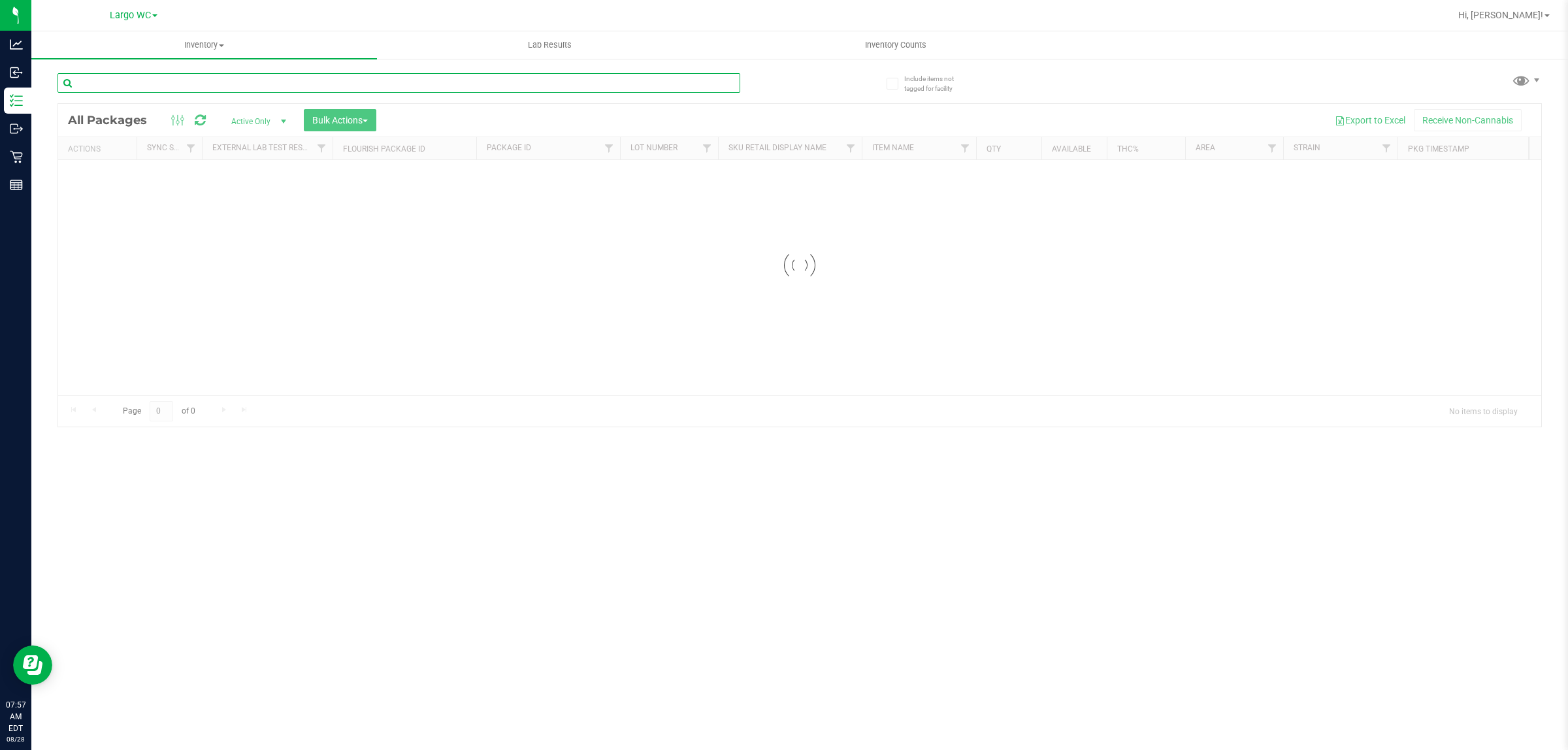
click at [116, 87] on input "text" at bounding box center [399, 83] width 683 height 20
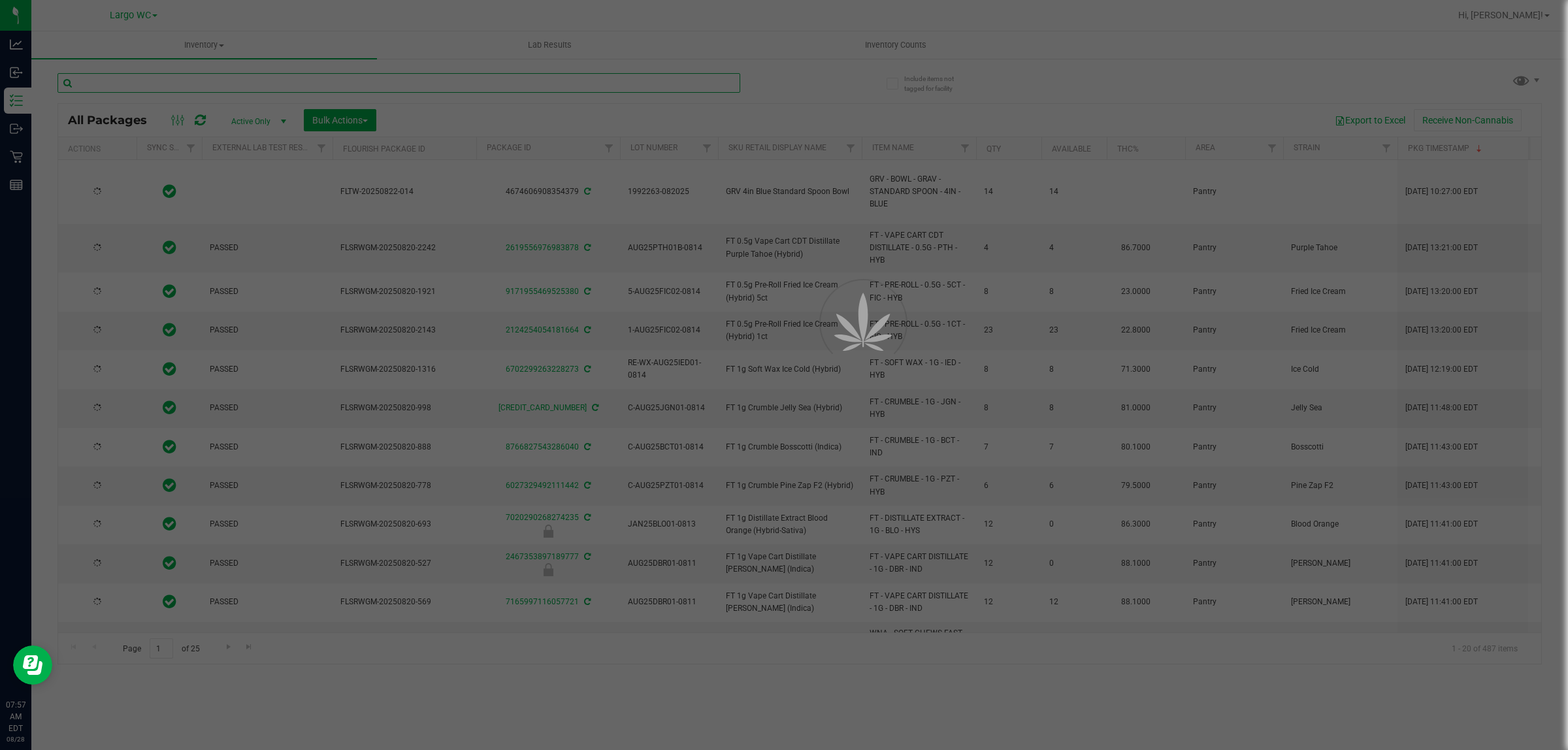
paste input "W-JUL25ARZ01-0721"
type input "W-JUL25ARZ01-0721"
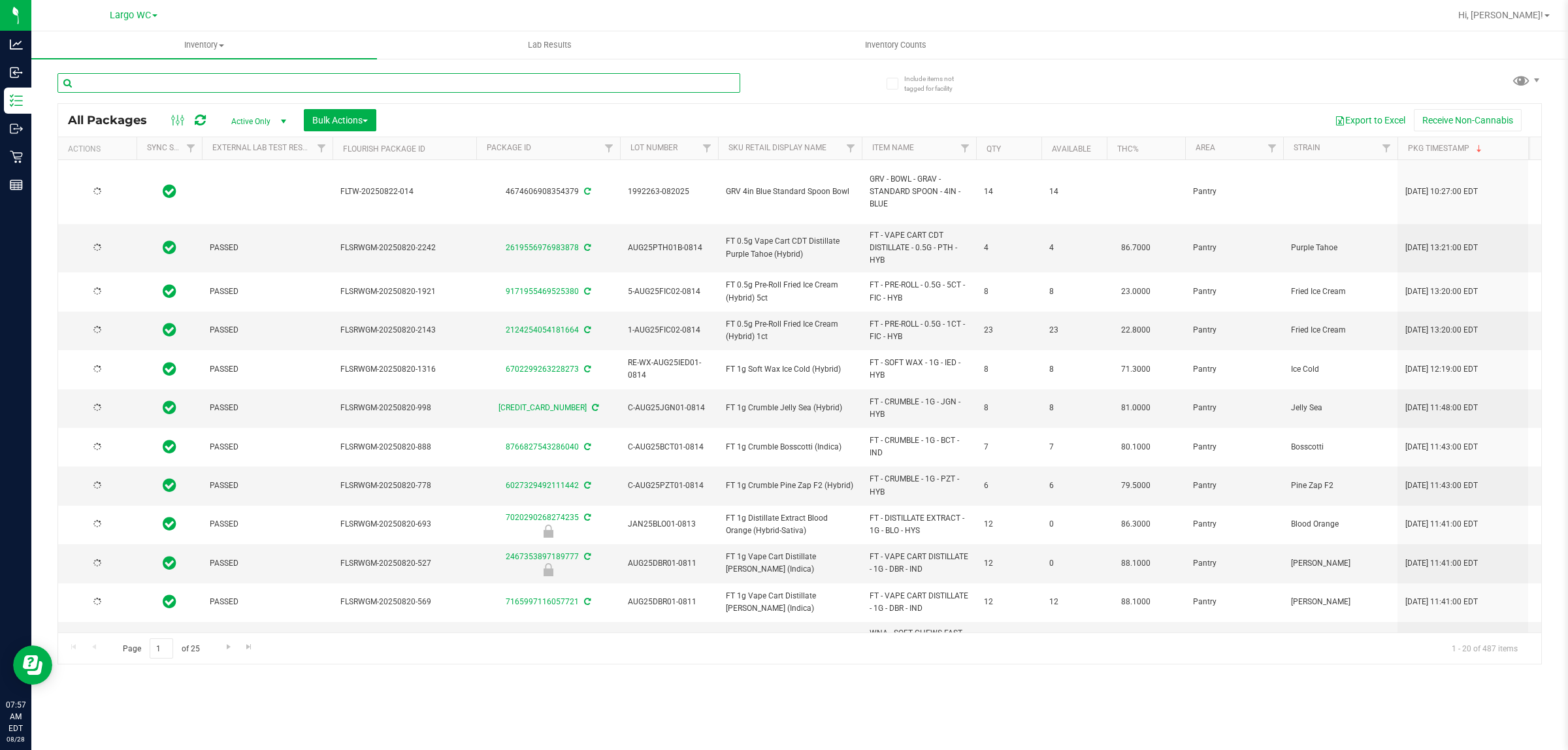
type input "2026-08-12"
click at [292, 74] on input "text" at bounding box center [399, 83] width 683 height 20
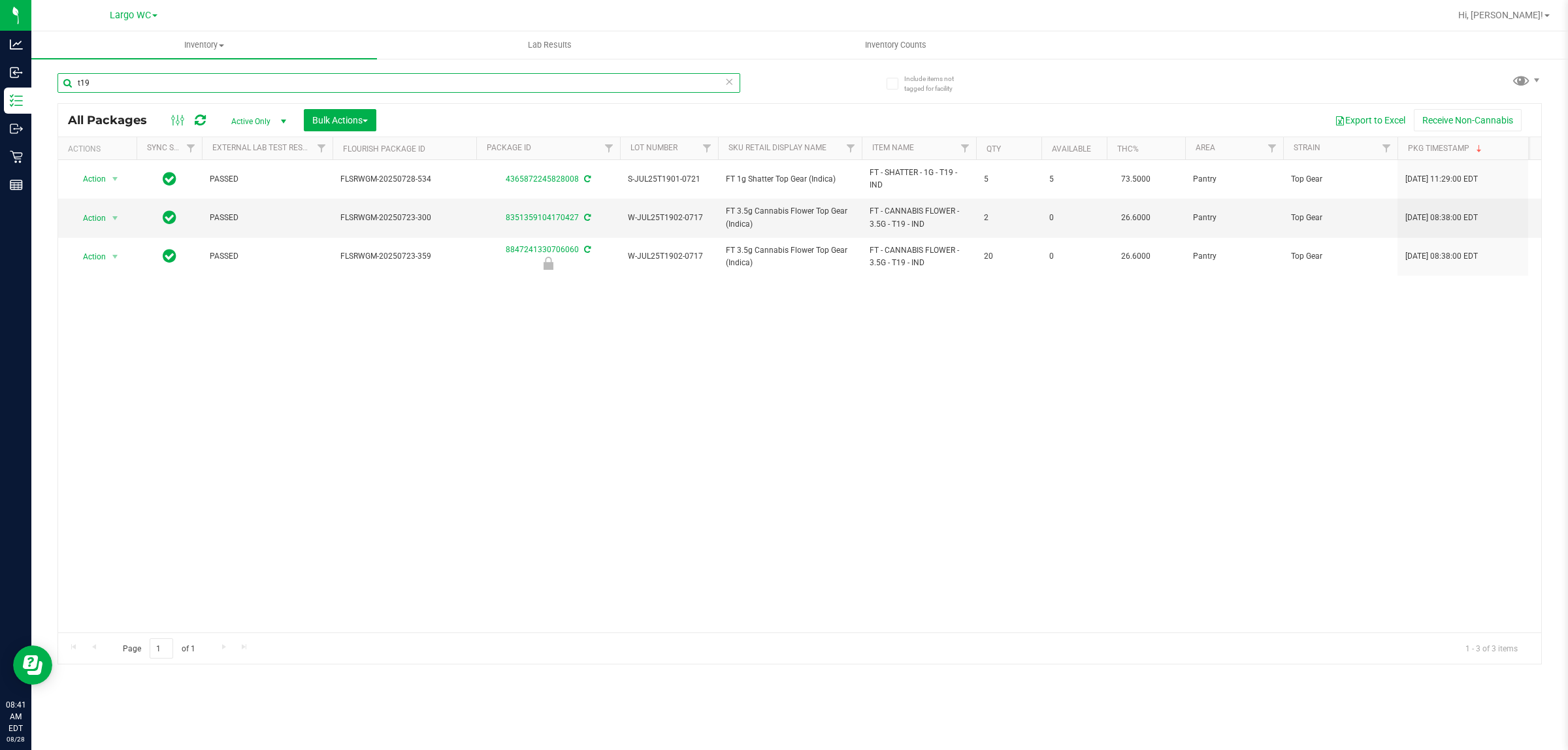
click at [196, 82] on input "t19" at bounding box center [399, 83] width 683 height 20
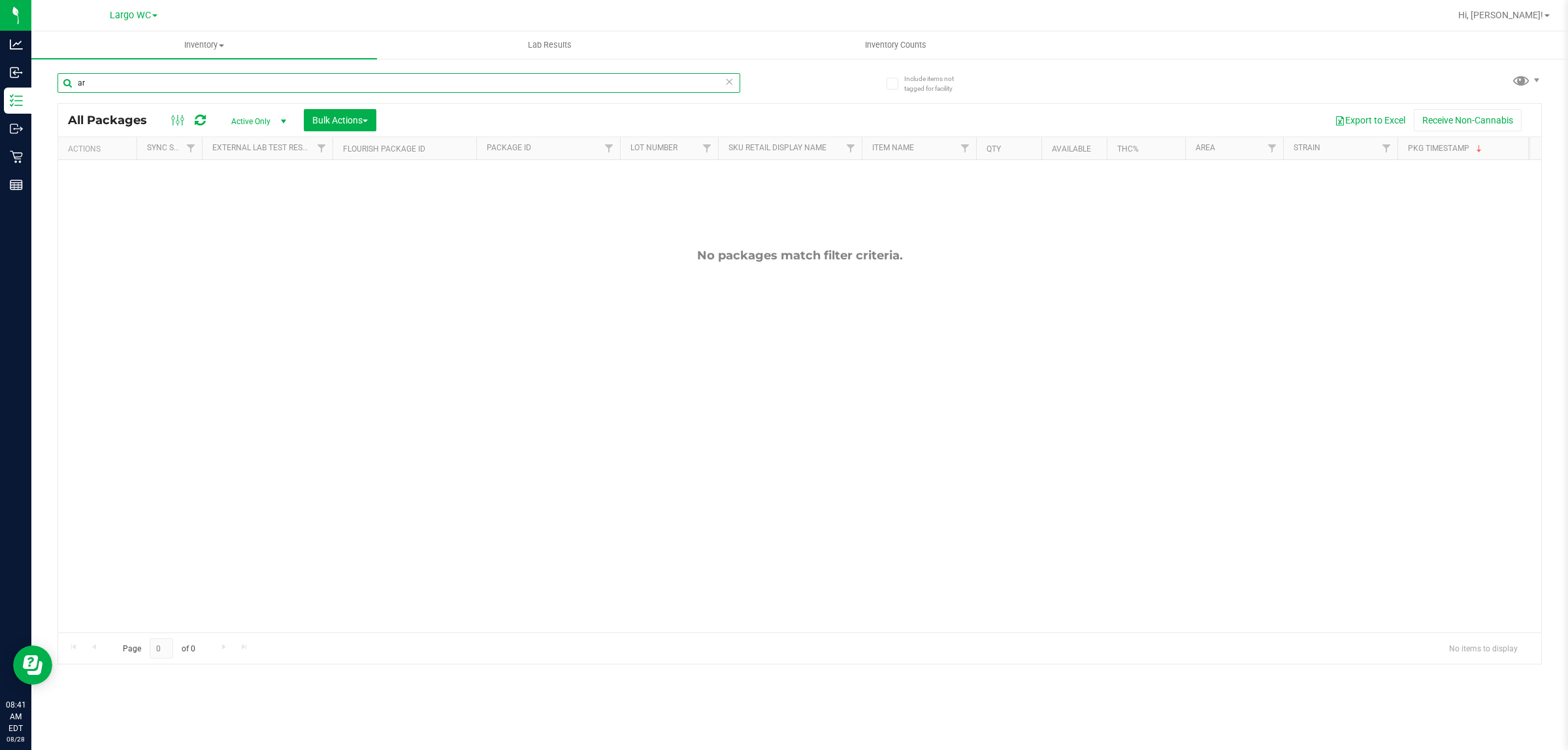
type input "a"
type input "r"
